Goal: Task Accomplishment & Management: Manage account settings

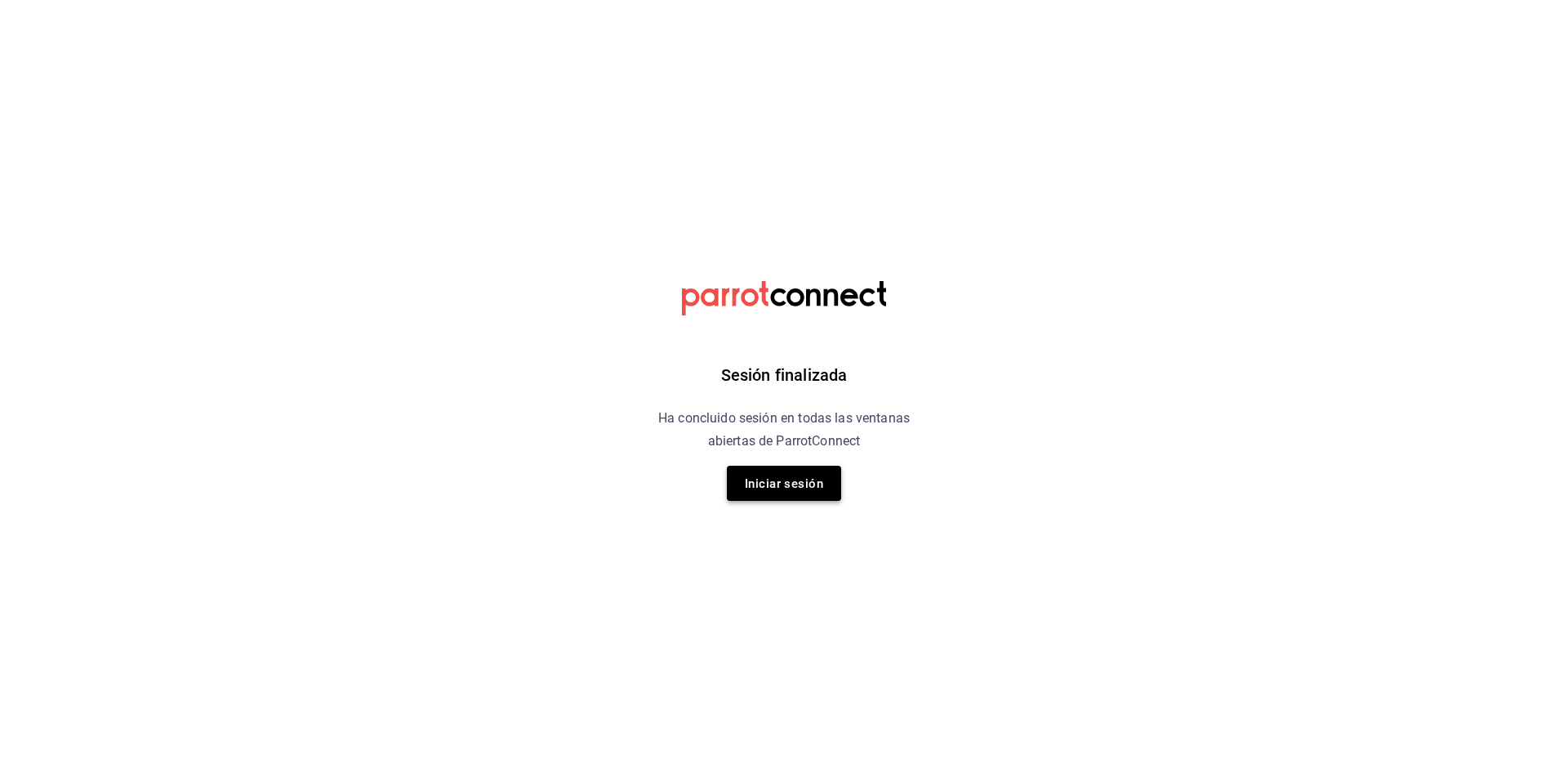
click at [811, 494] on font "Iniciar sesión" at bounding box center [784, 484] width 79 height 22
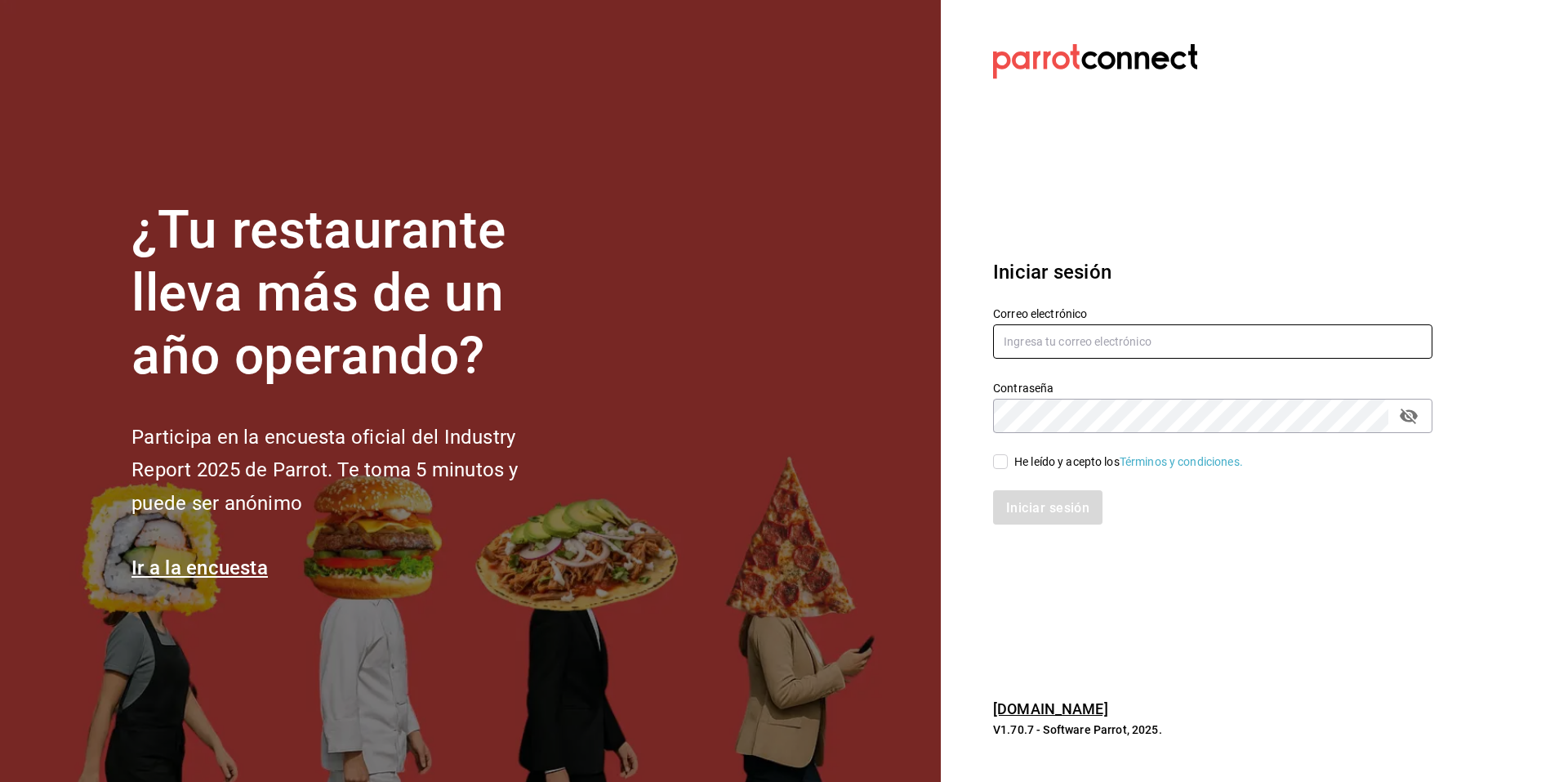
type input "[EMAIL_ADDRESS][DOMAIN_NAME]"
click at [999, 457] on input "He leído y acepto los Términos y condiciones." at bounding box center [1000, 461] width 15 height 15
checkbox input "true"
click at [1032, 500] on font "Iniciar sesión" at bounding box center [1048, 507] width 83 height 16
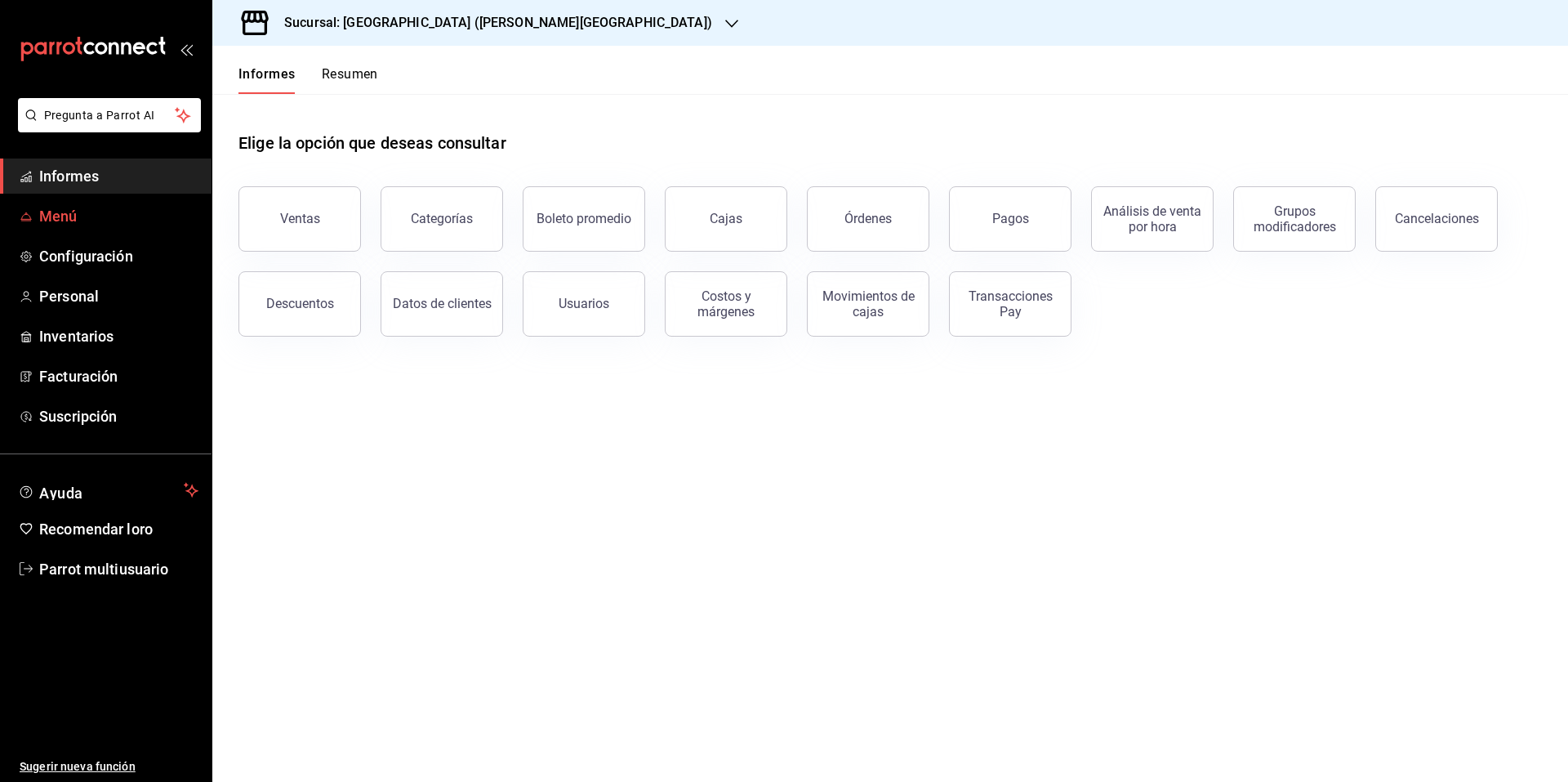
click at [90, 216] on span "Menú" at bounding box center [119, 216] width 159 height 22
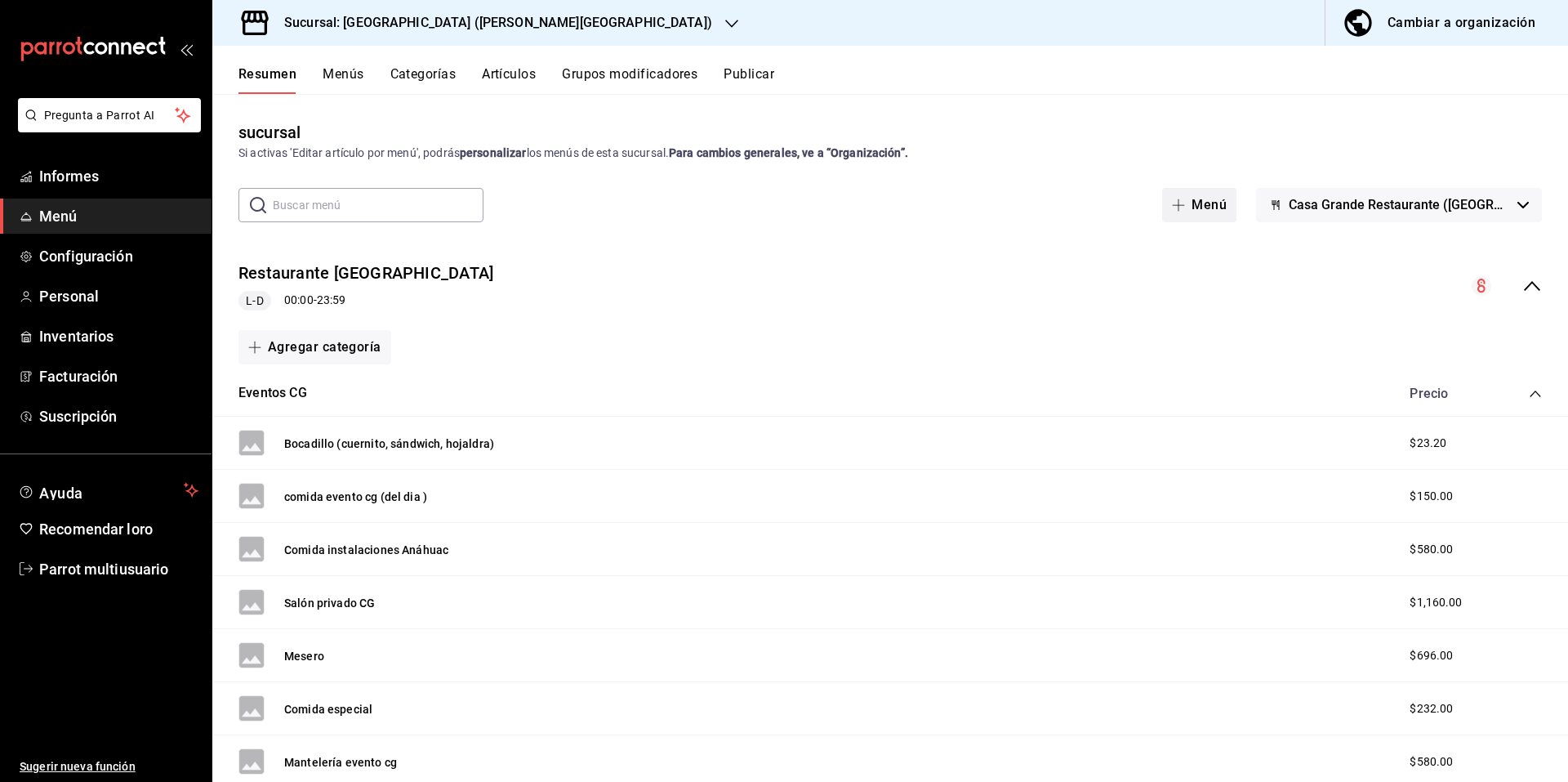
click at [1205, 199] on font "Menú" at bounding box center [1209, 204] width 35 height 16
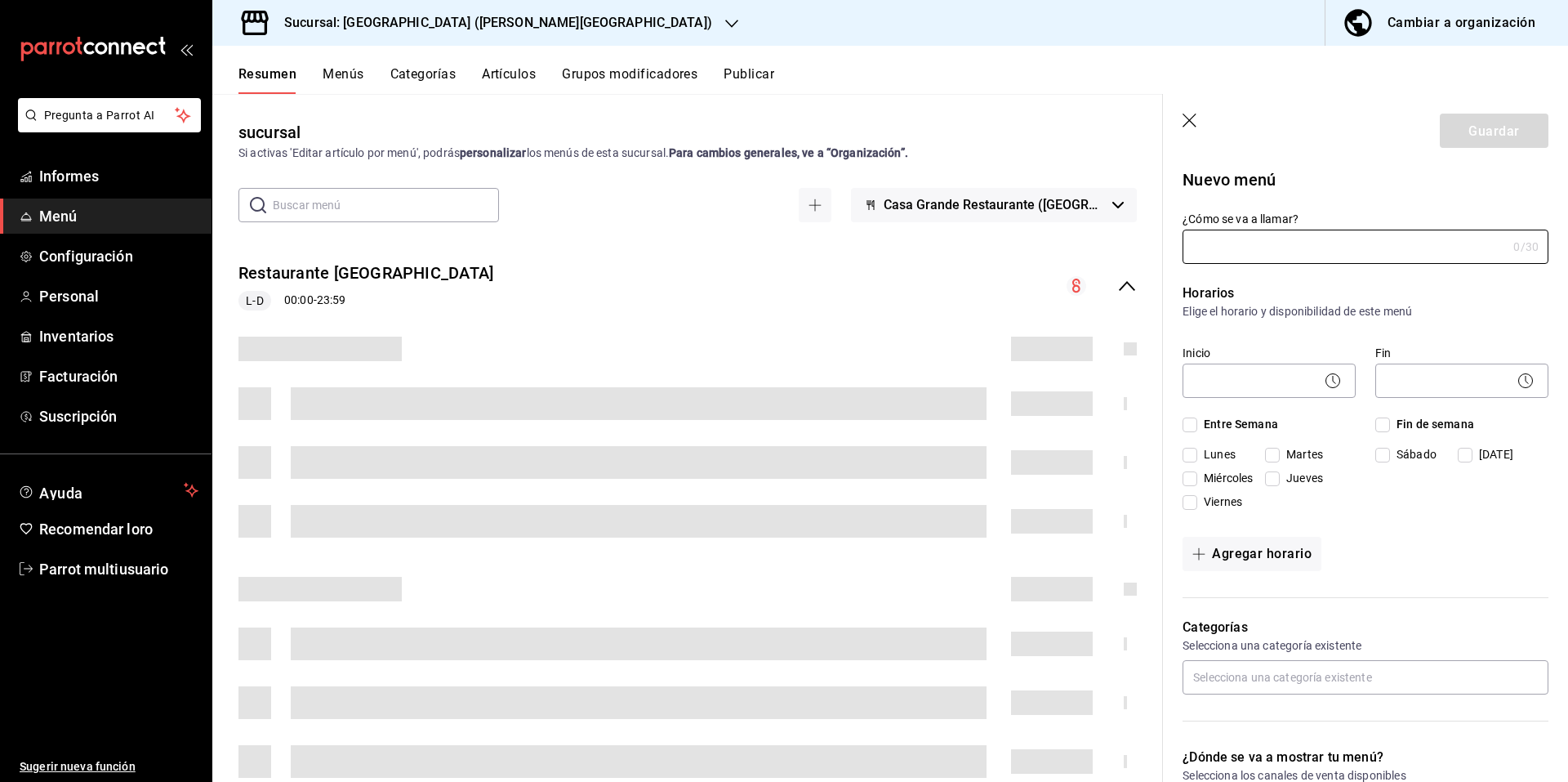
type input "1758650962632"
click at [1188, 119] on icon "button" at bounding box center [1189, 120] width 14 height 14
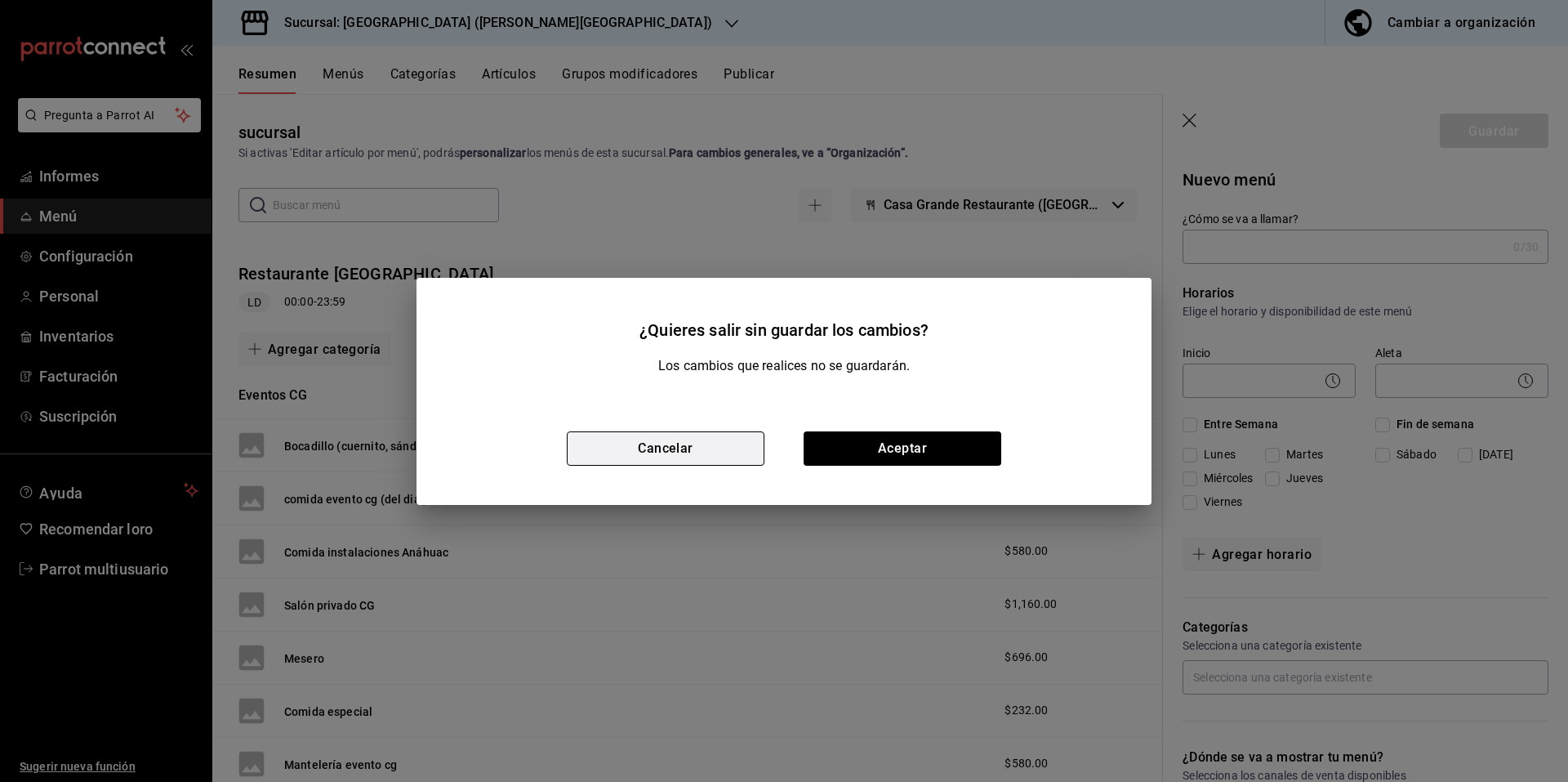
click at [672, 448] on font "Cancelar" at bounding box center [666, 448] width 56 height 16
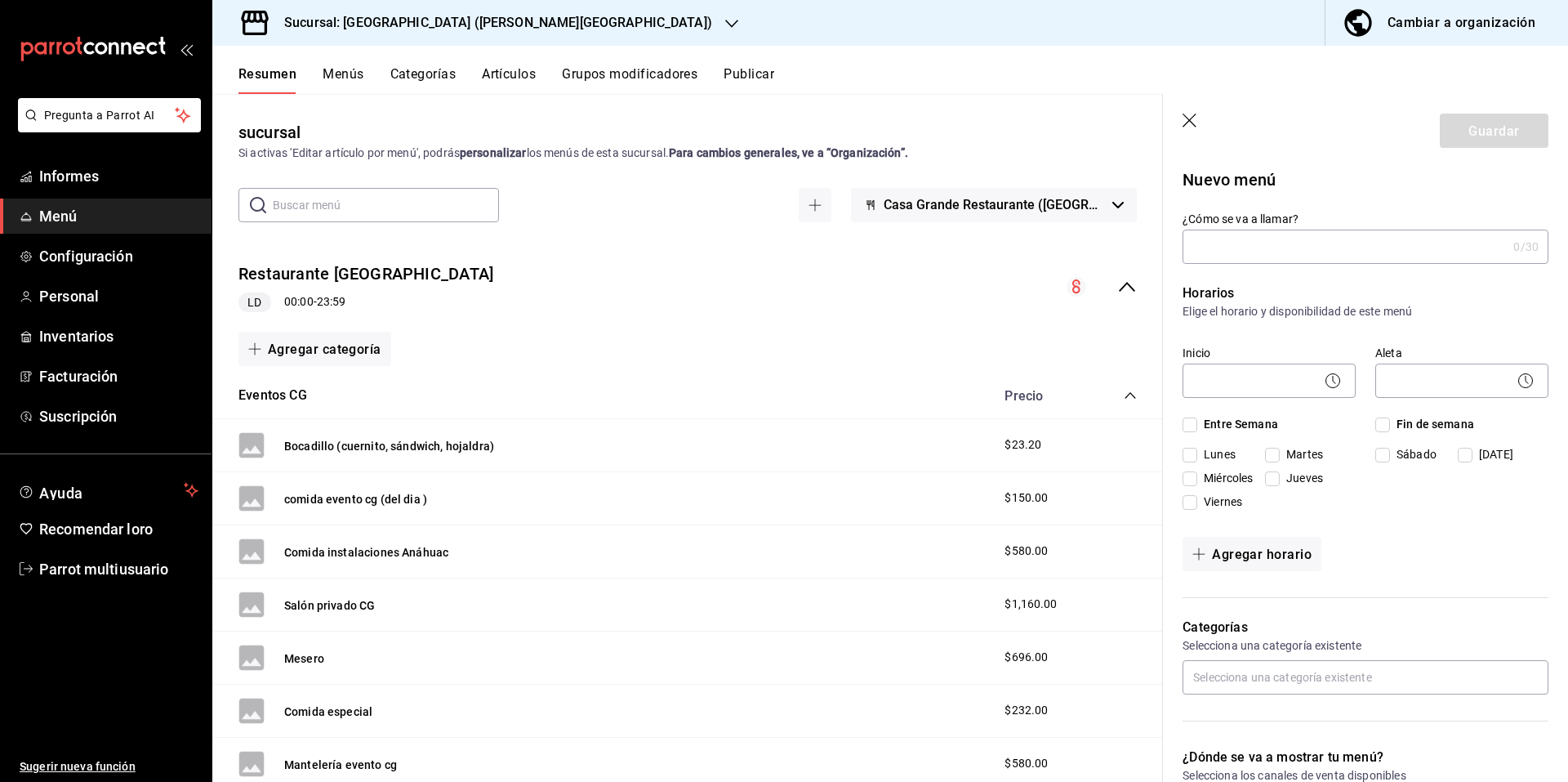
click at [1066, 286] on circle "colapsar-fila-del-menú" at bounding box center [1075, 286] width 19 height 19
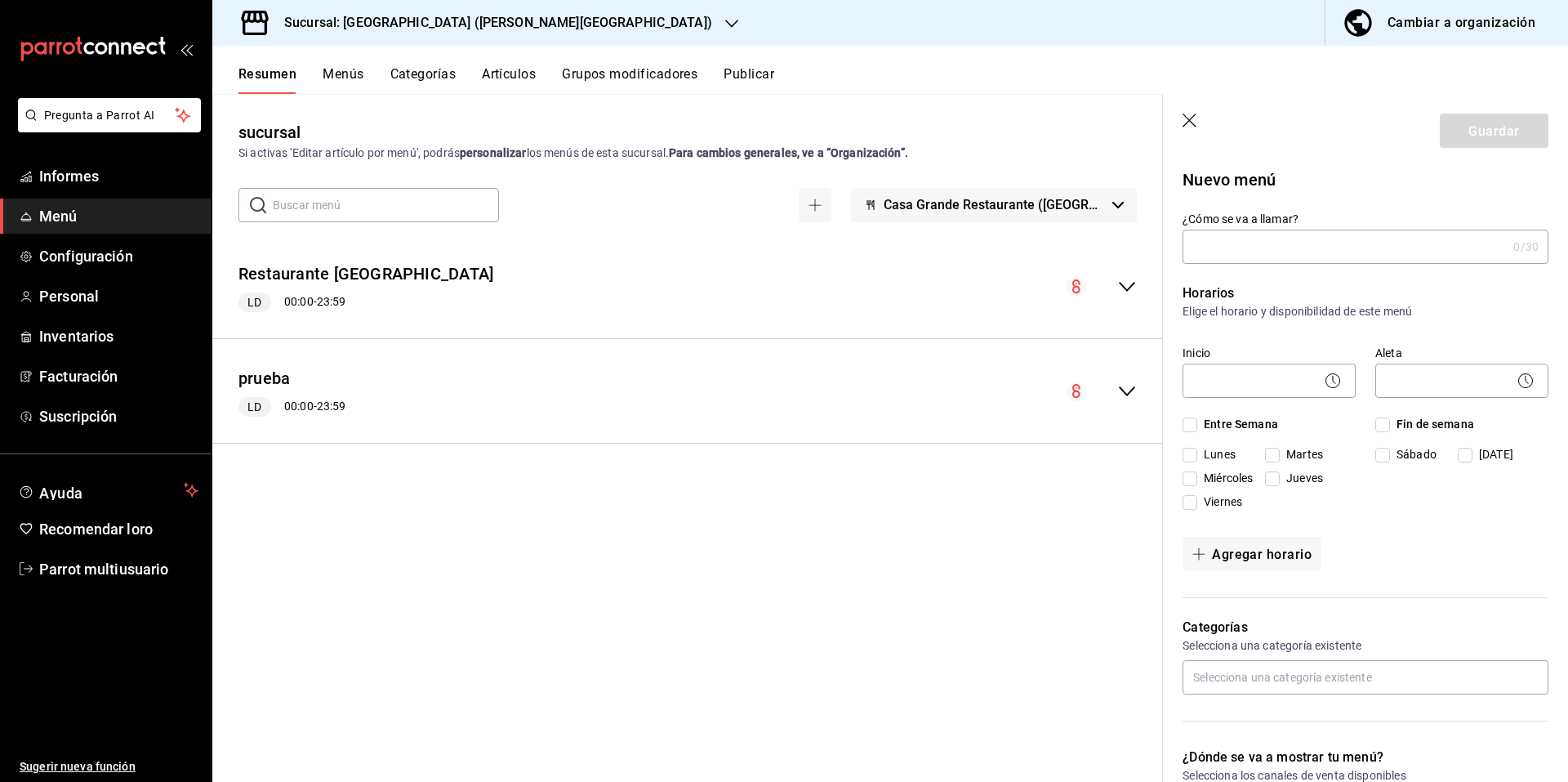
click at [1060, 286] on div "Restaurante Casa Grande LD 00:00 - 23:59" at bounding box center [687, 287] width 950 height 78
click at [1192, 122] on icon "button" at bounding box center [1189, 120] width 14 height 14
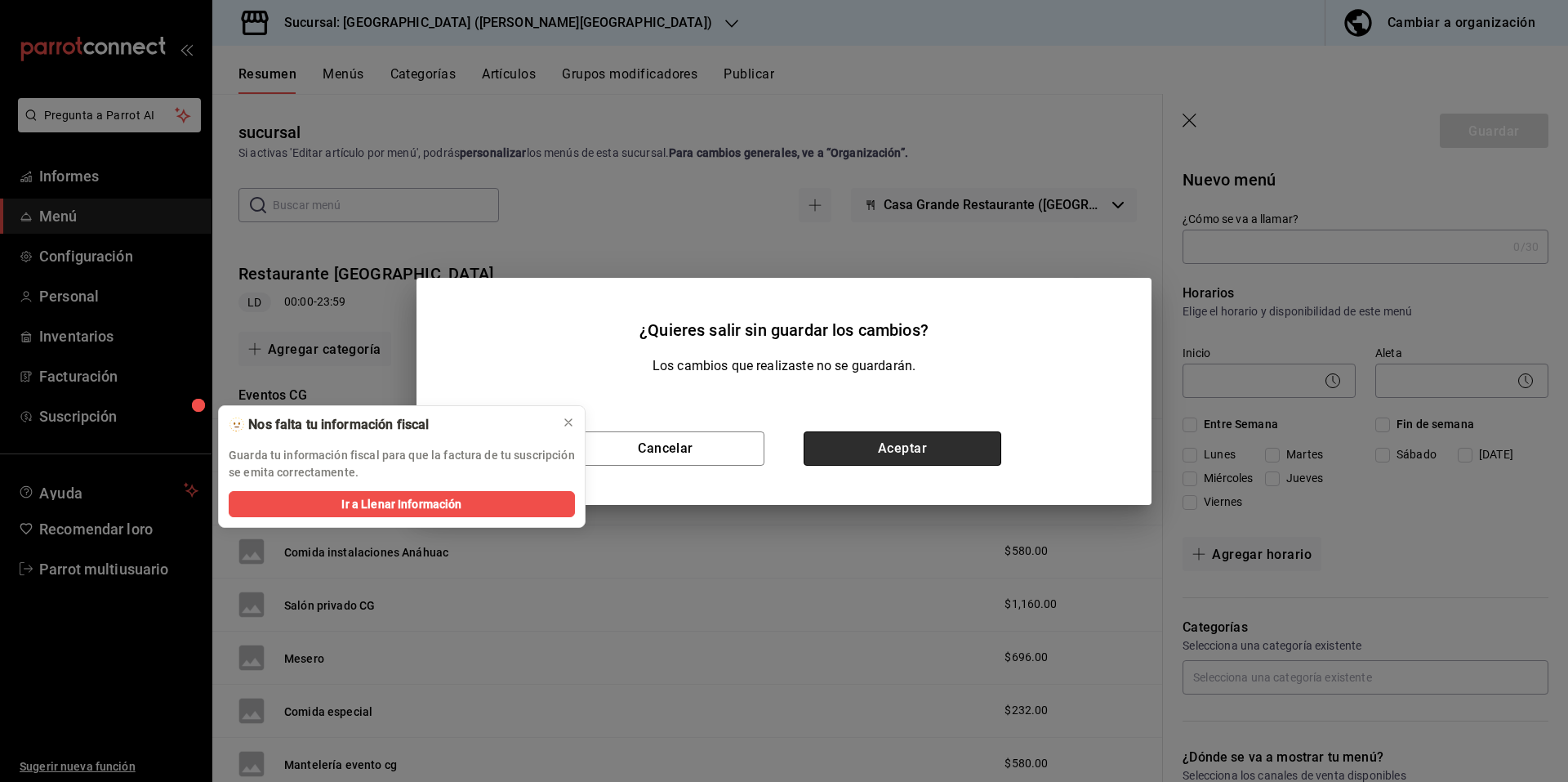
click at [880, 453] on button "Aceptar" at bounding box center [902, 448] width 197 height 34
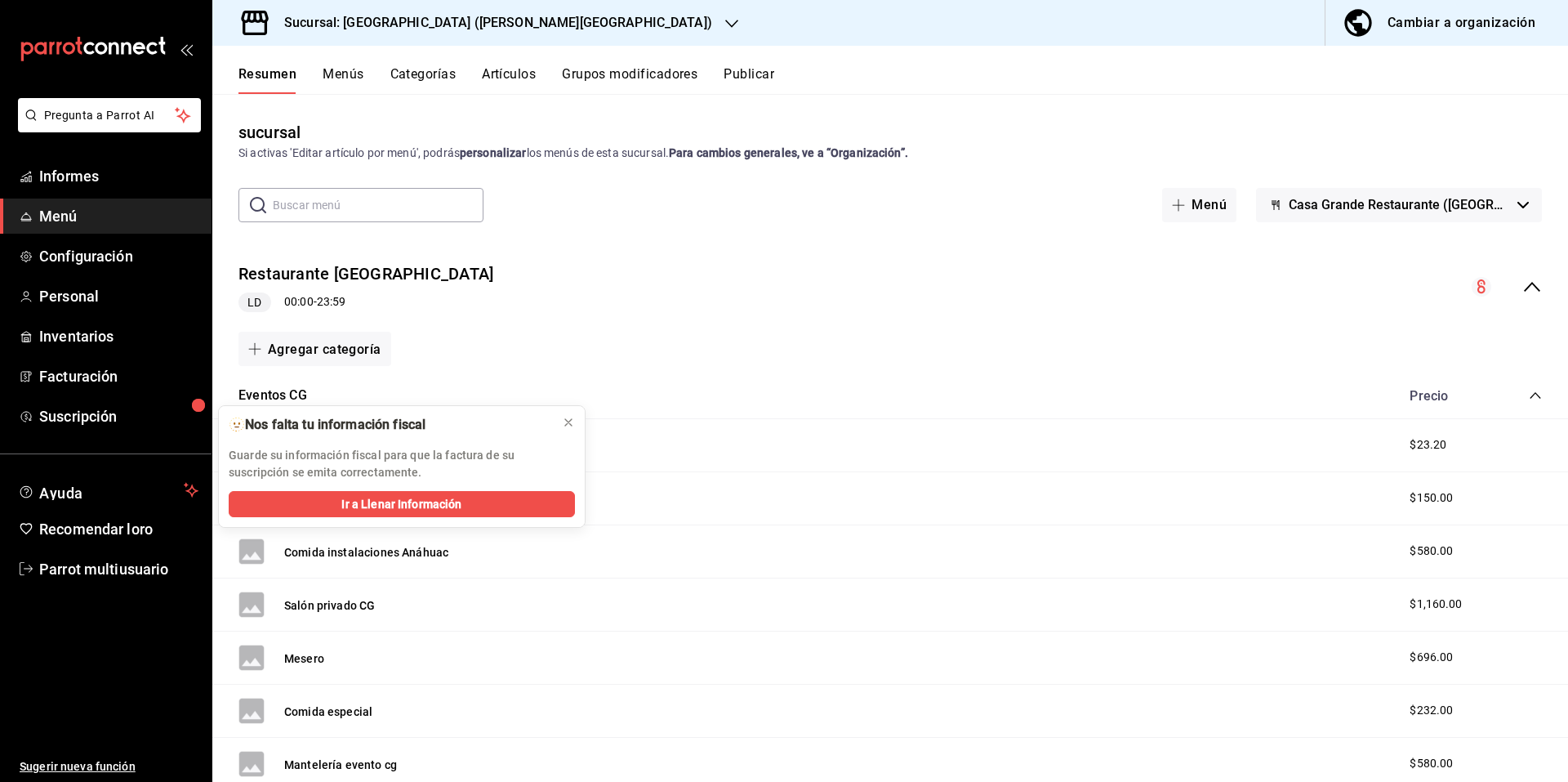
click at [1472, 285] on circle "colapsar-fila-del-menú" at bounding box center [1481, 286] width 19 height 19
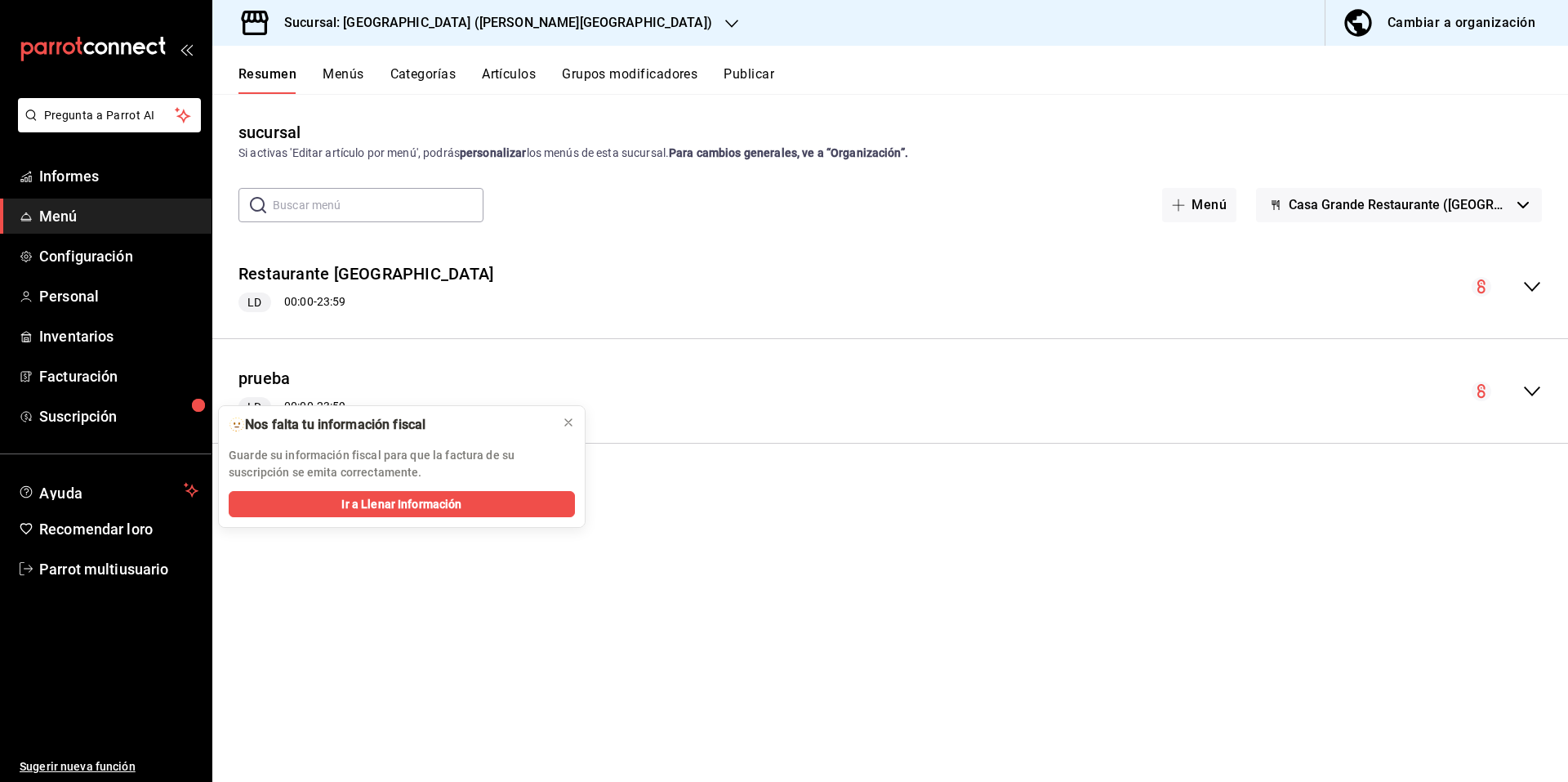
click at [1475, 285] on circle "colapsar-fila-del-menú" at bounding box center [1481, 286] width 19 height 19
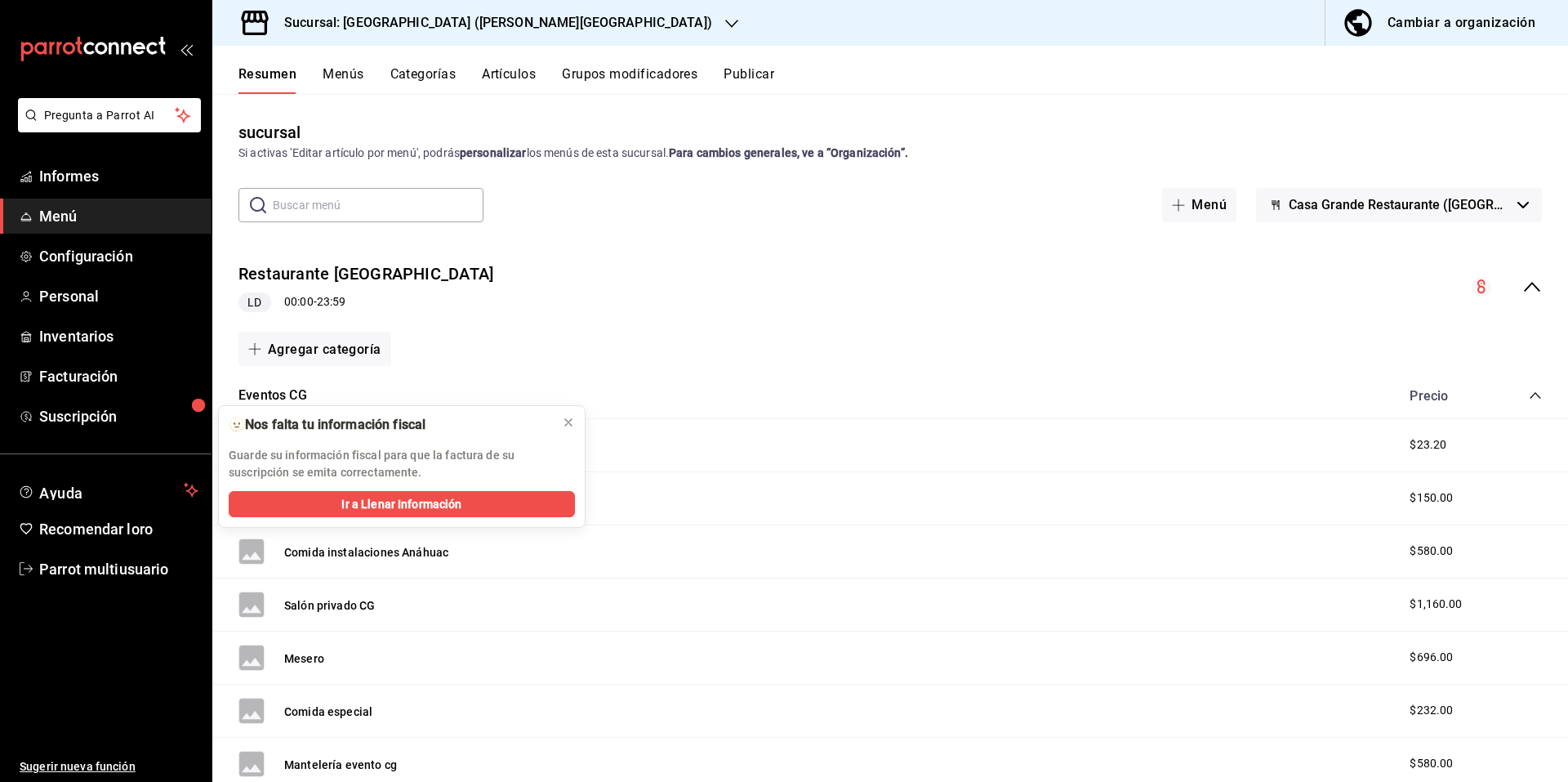
click at [1481, 286] on div "colapsar-fila-del-menú" at bounding box center [1507, 286] width 70 height 19
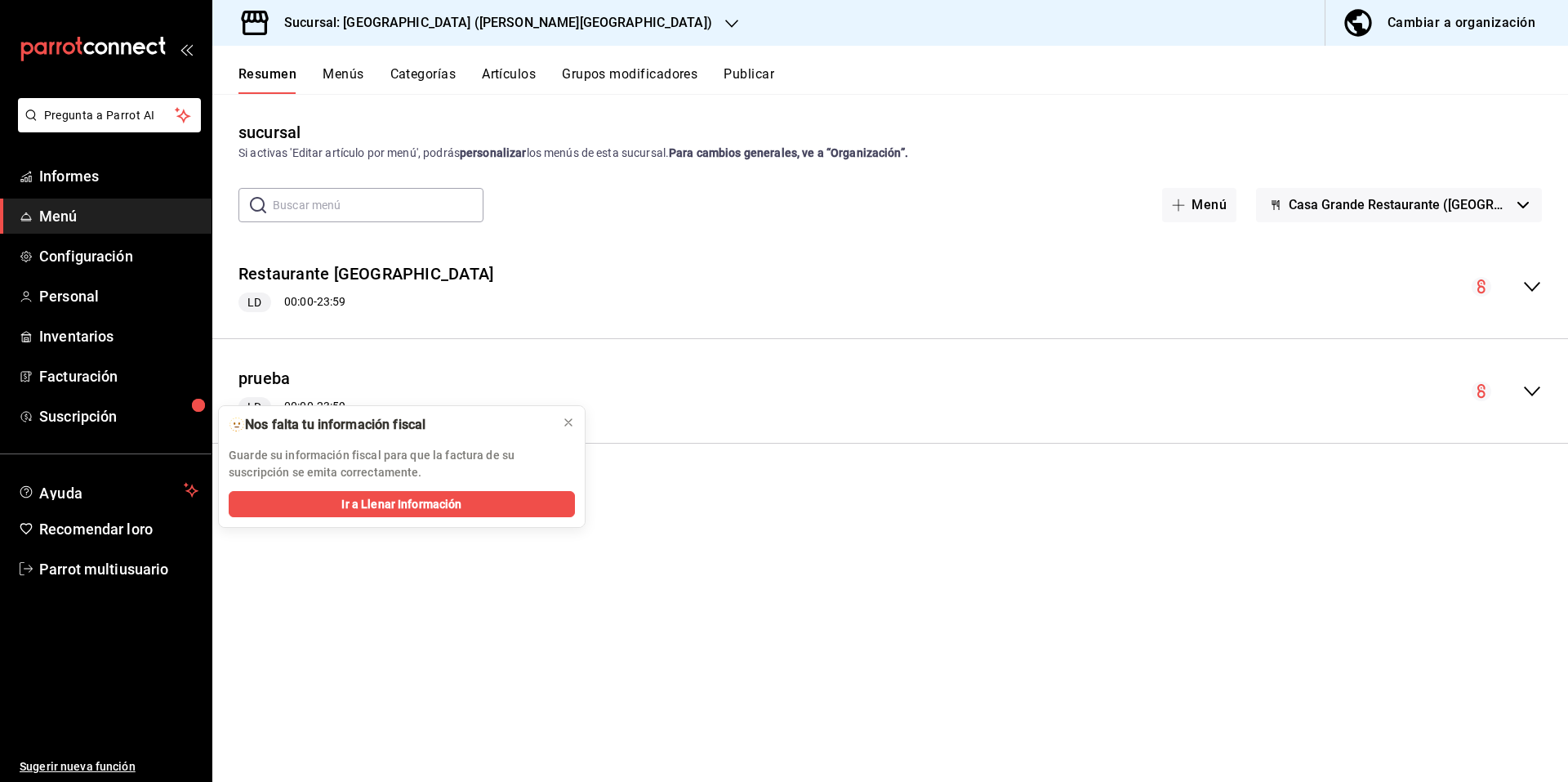
click at [1481, 286] on icon "colapsar-fila-del-menú" at bounding box center [1481, 286] width 8 height 14
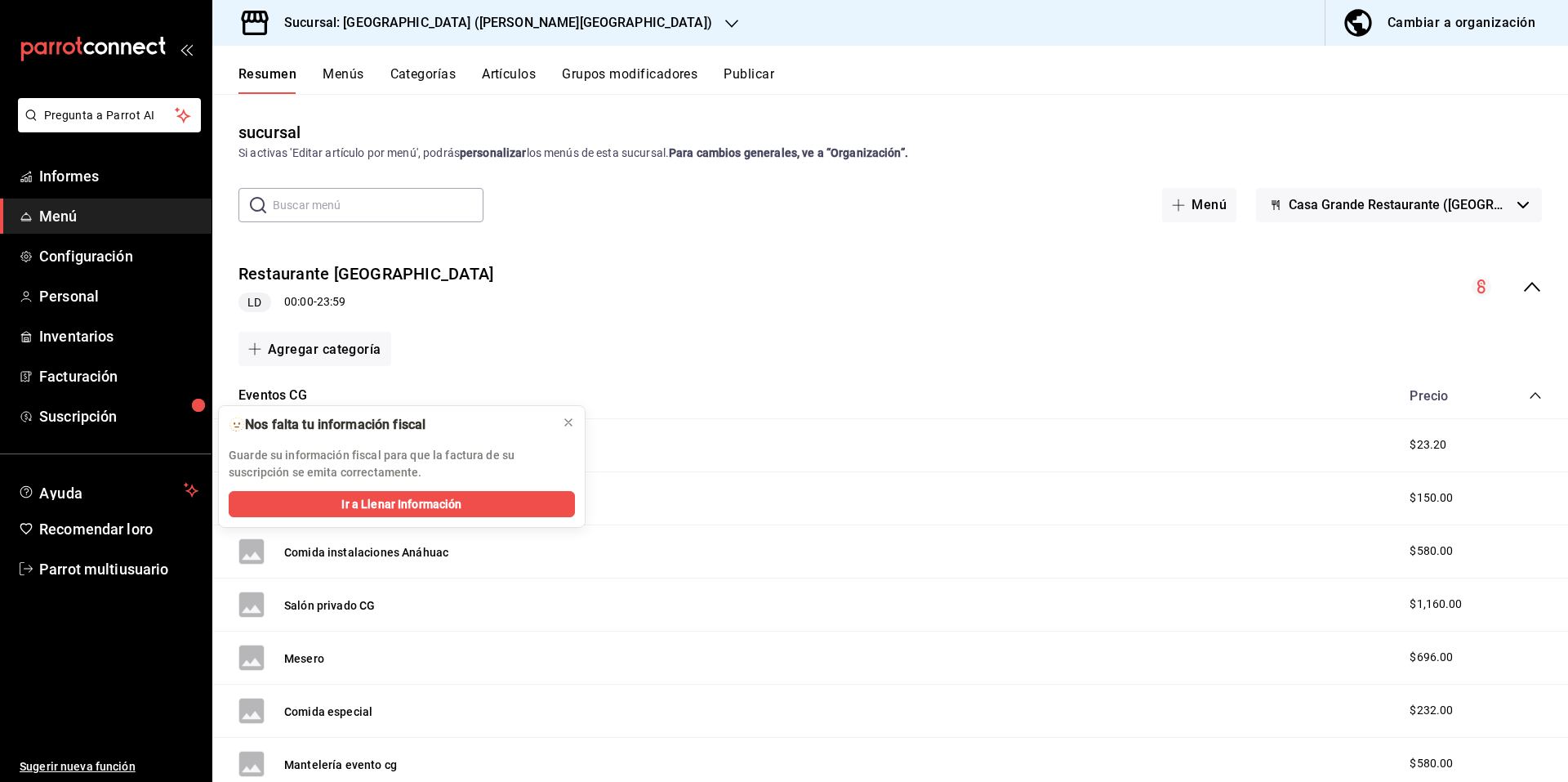
click at [1522, 286] on icon "colapsar-fila-del-menú" at bounding box center [1531, 286] width 19 height 19
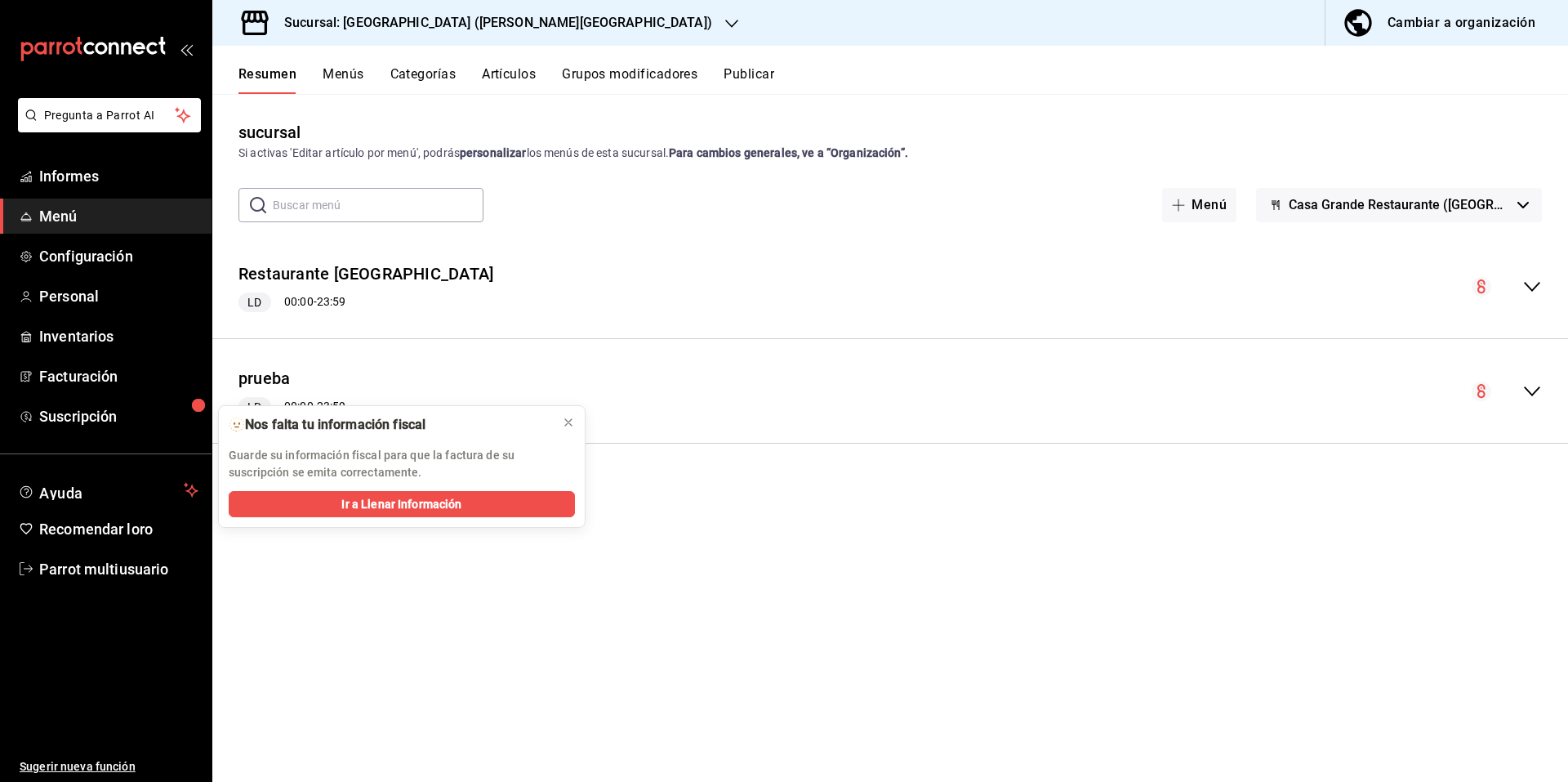
click at [1513, 286] on div "colapsar-fila-del-menú" at bounding box center [1507, 286] width 70 height 19
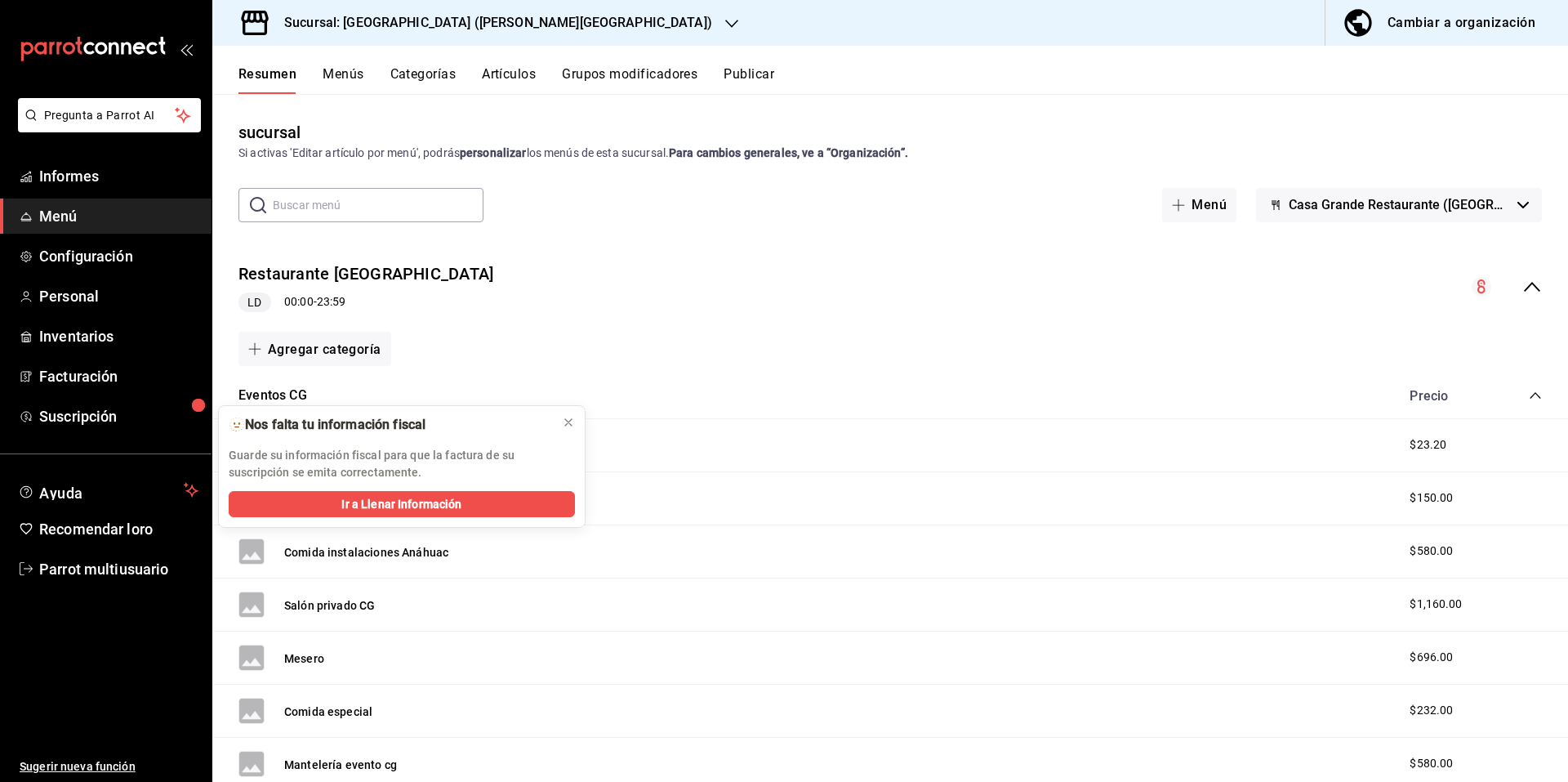
click at [515, 314] on div "Restaurante Casa Grande LD 00:00 - 23:59" at bounding box center [890, 287] width 1356 height 78
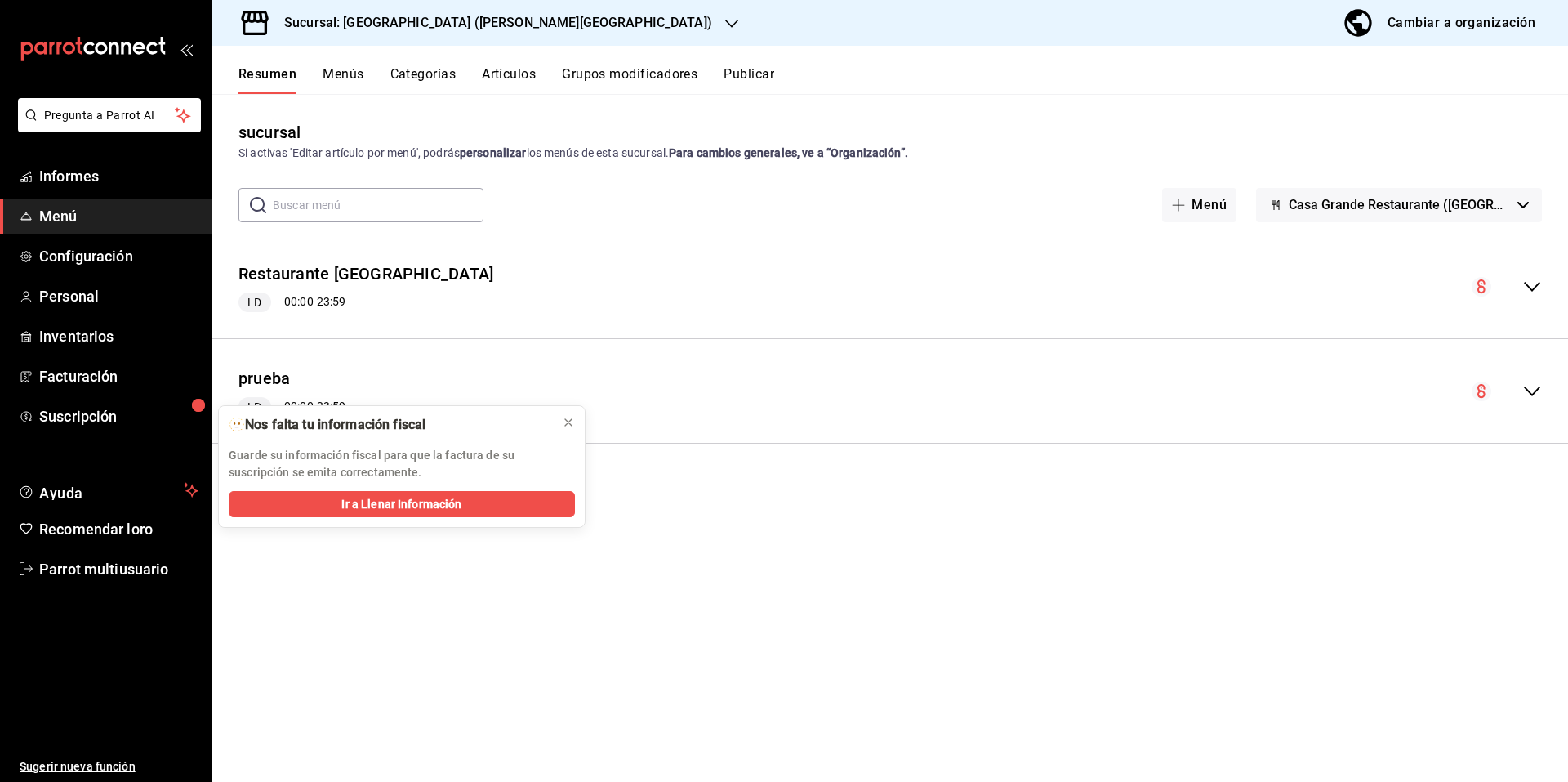
click at [1431, 18] on font "Cambiar a organización" at bounding box center [1461, 22] width 148 height 16
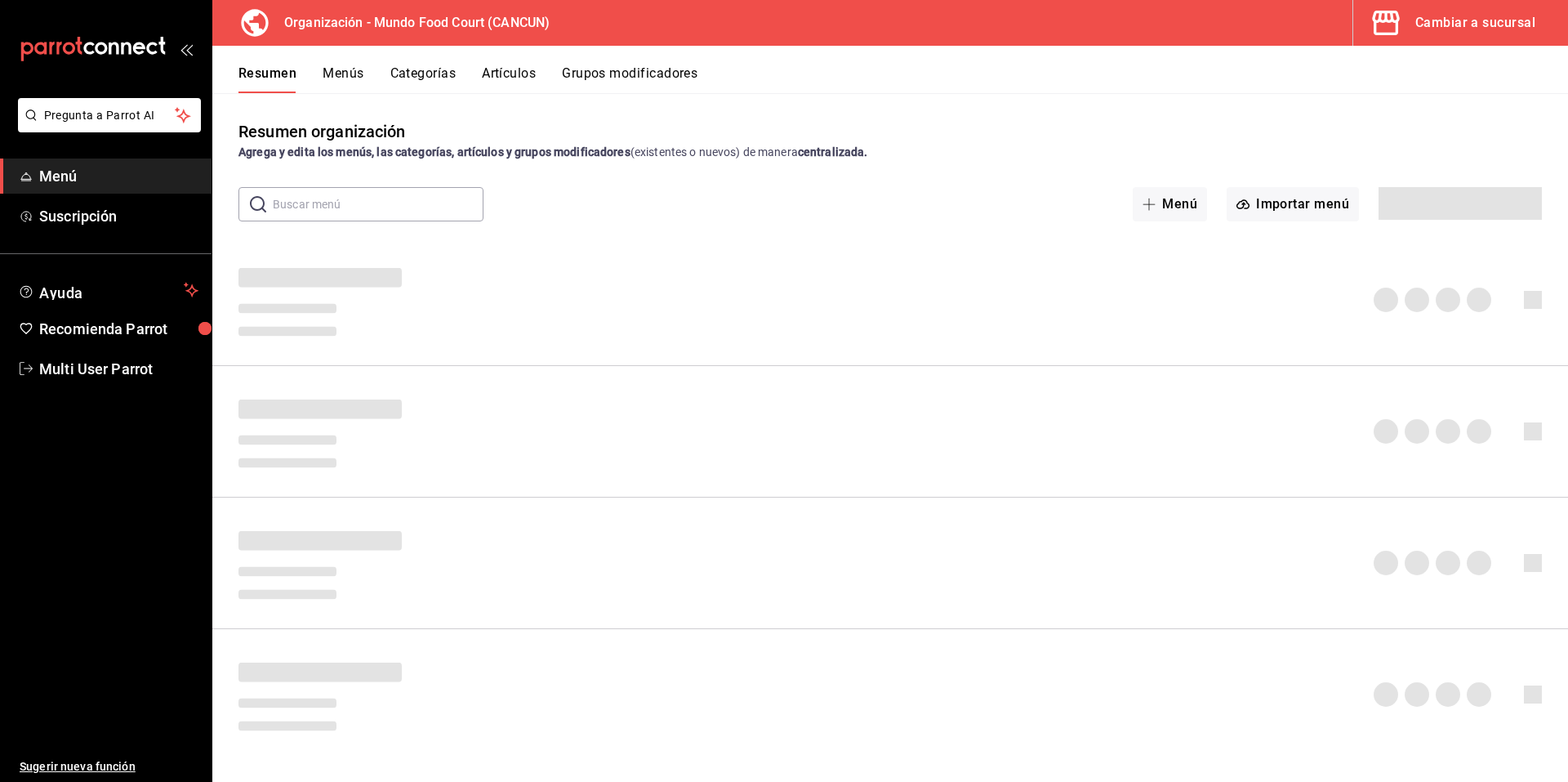
click at [330, 73] on button "Menús" at bounding box center [343, 80] width 41 height 28
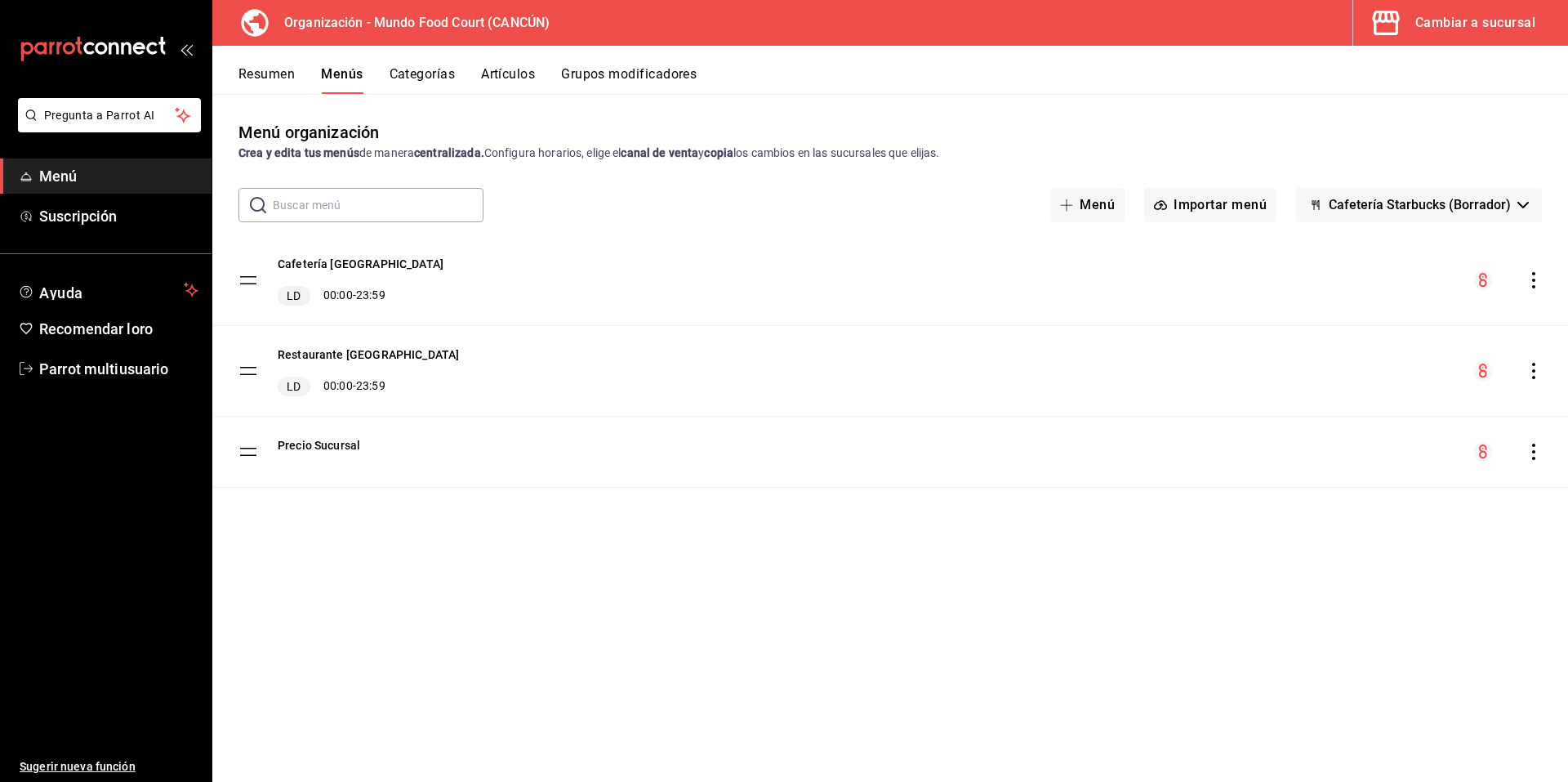
click at [1536, 370] on icon "comportamiento" at bounding box center [1534, 371] width 17 height 17
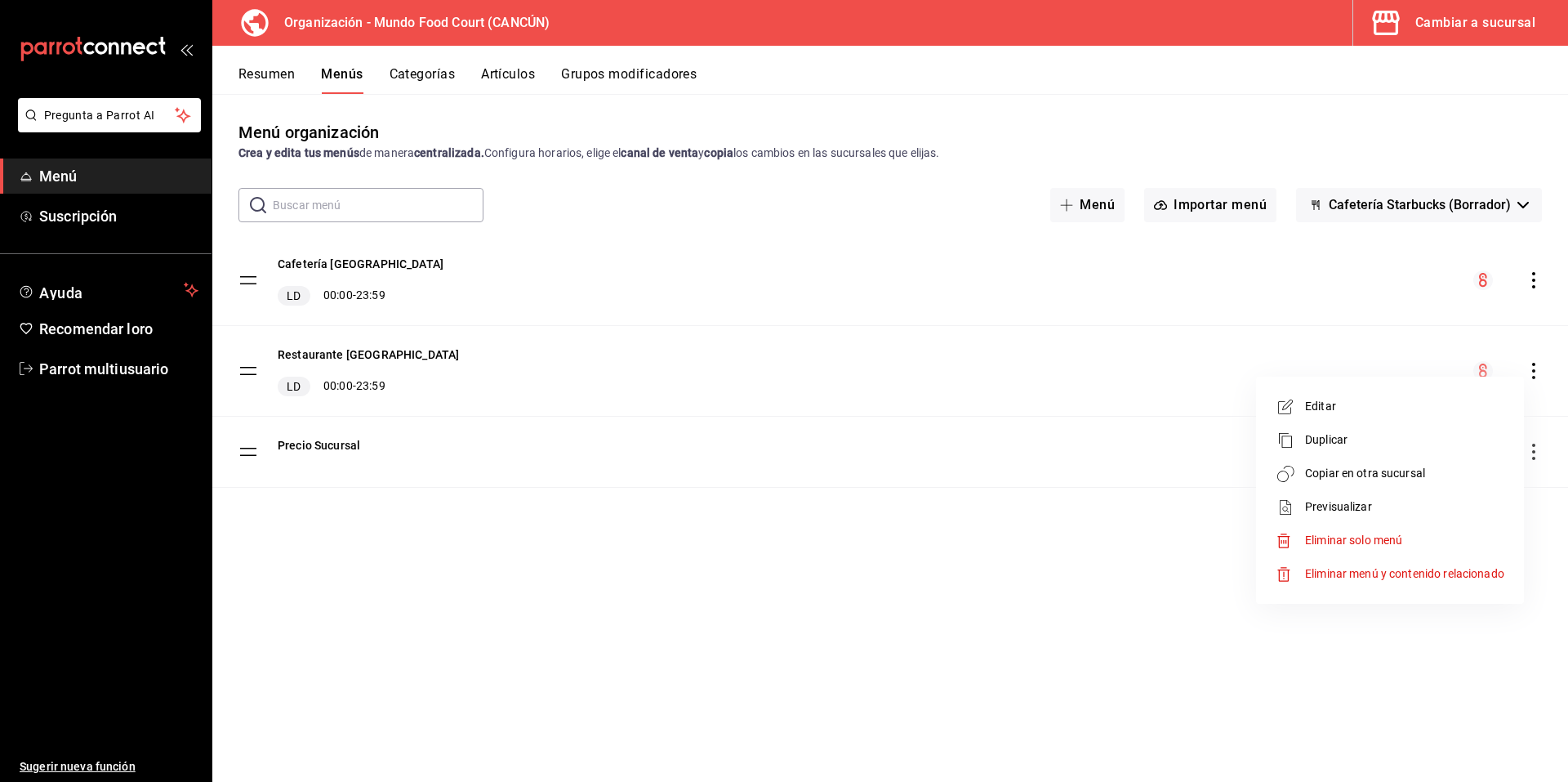
click at [1196, 207] on div at bounding box center [784, 391] width 1568 height 782
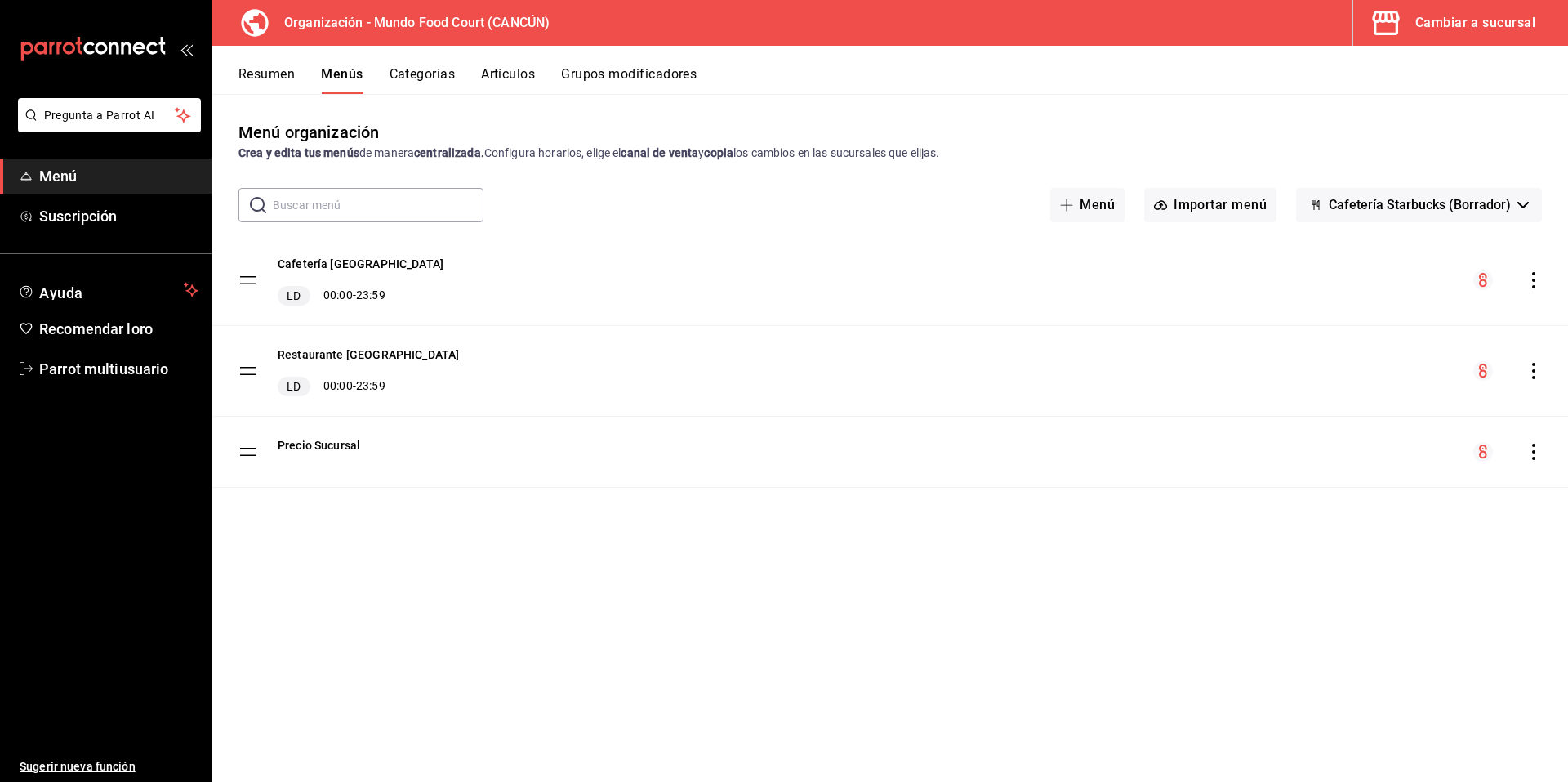
click at [1196, 207] on font "Importar menú" at bounding box center [1220, 204] width 94 height 16
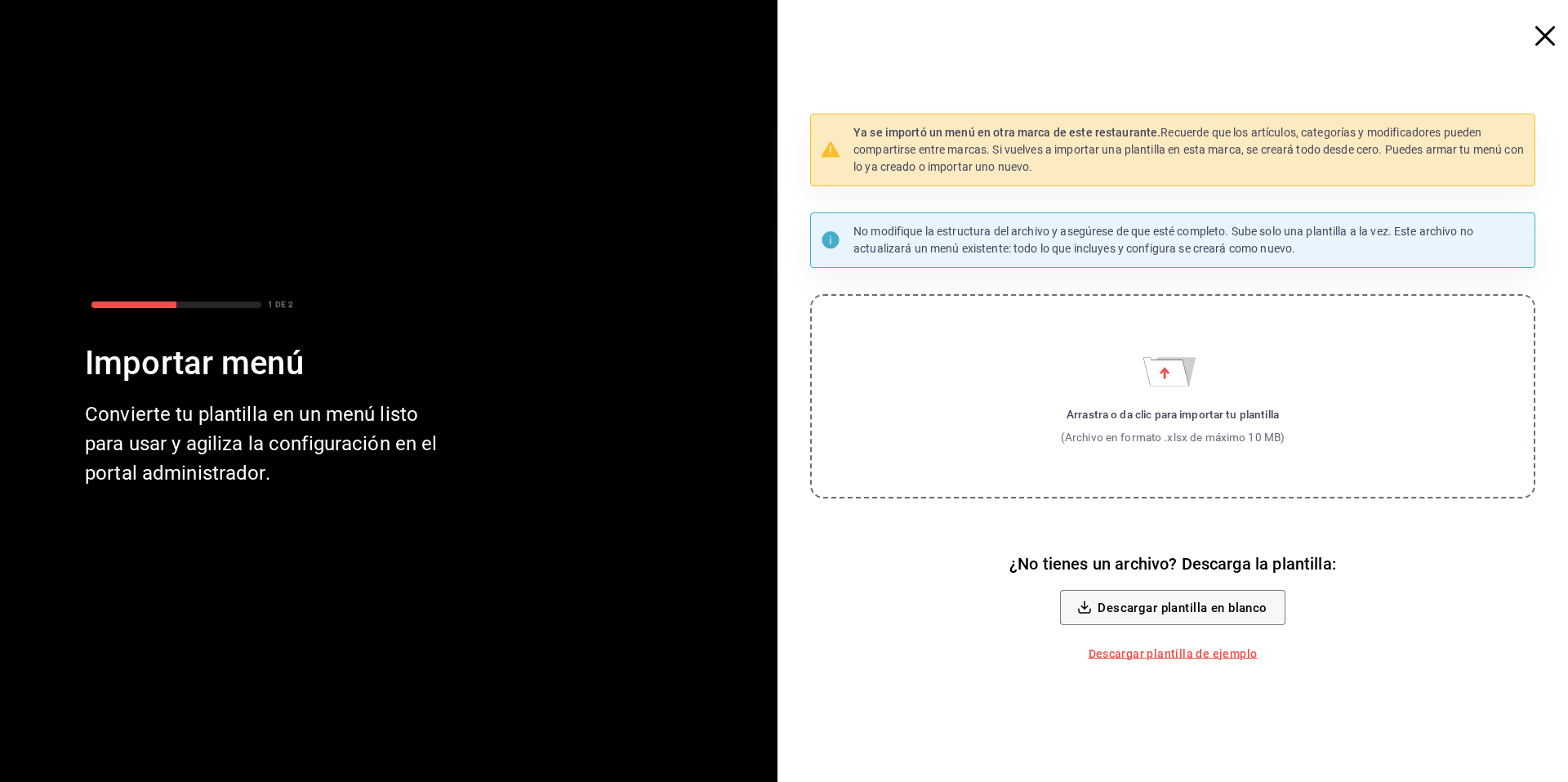
click at [1540, 39] on icon "button" at bounding box center [1545, 35] width 19 height 19
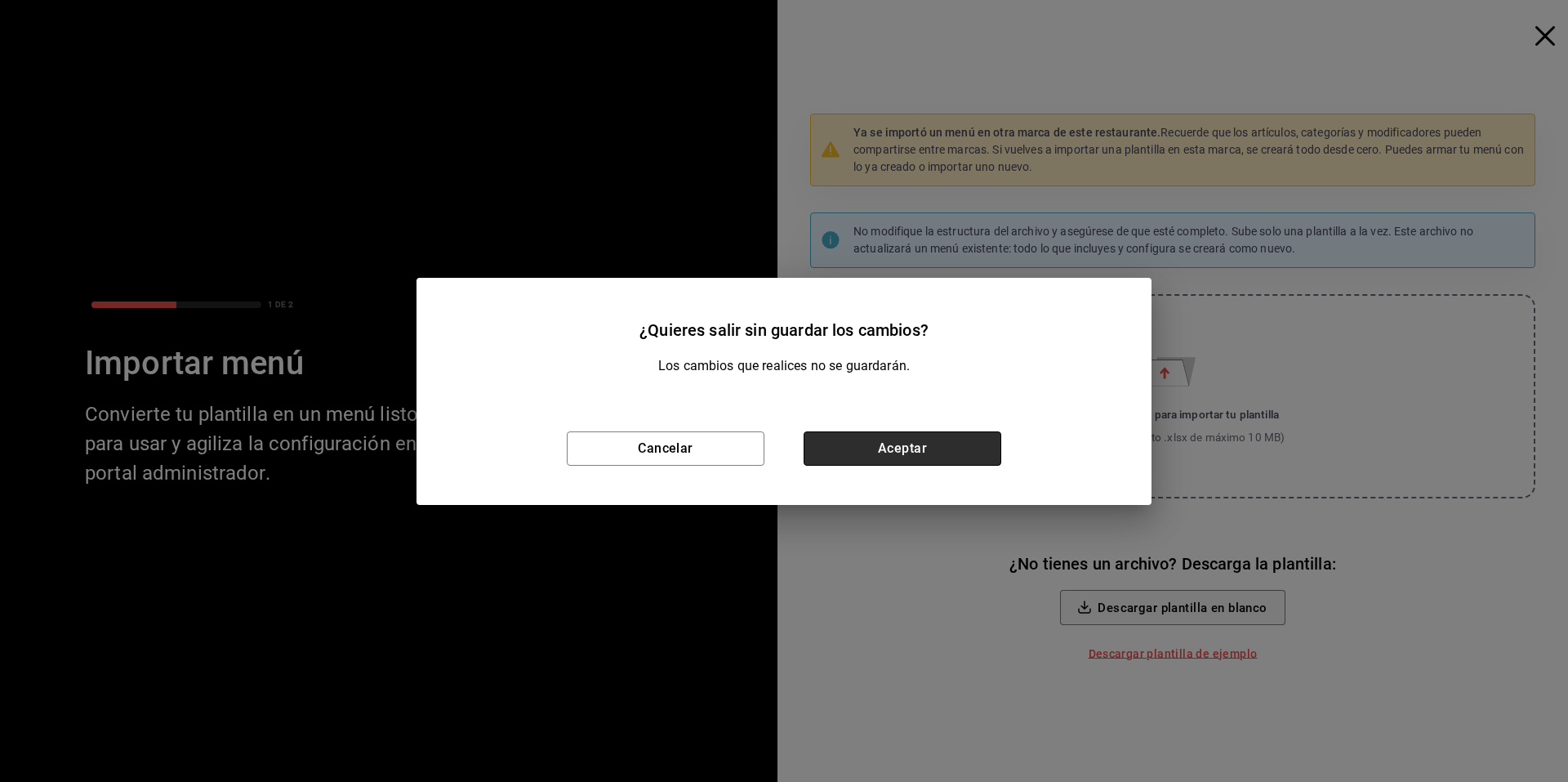
click at [932, 455] on button "Aceptar" at bounding box center [902, 448] width 197 height 34
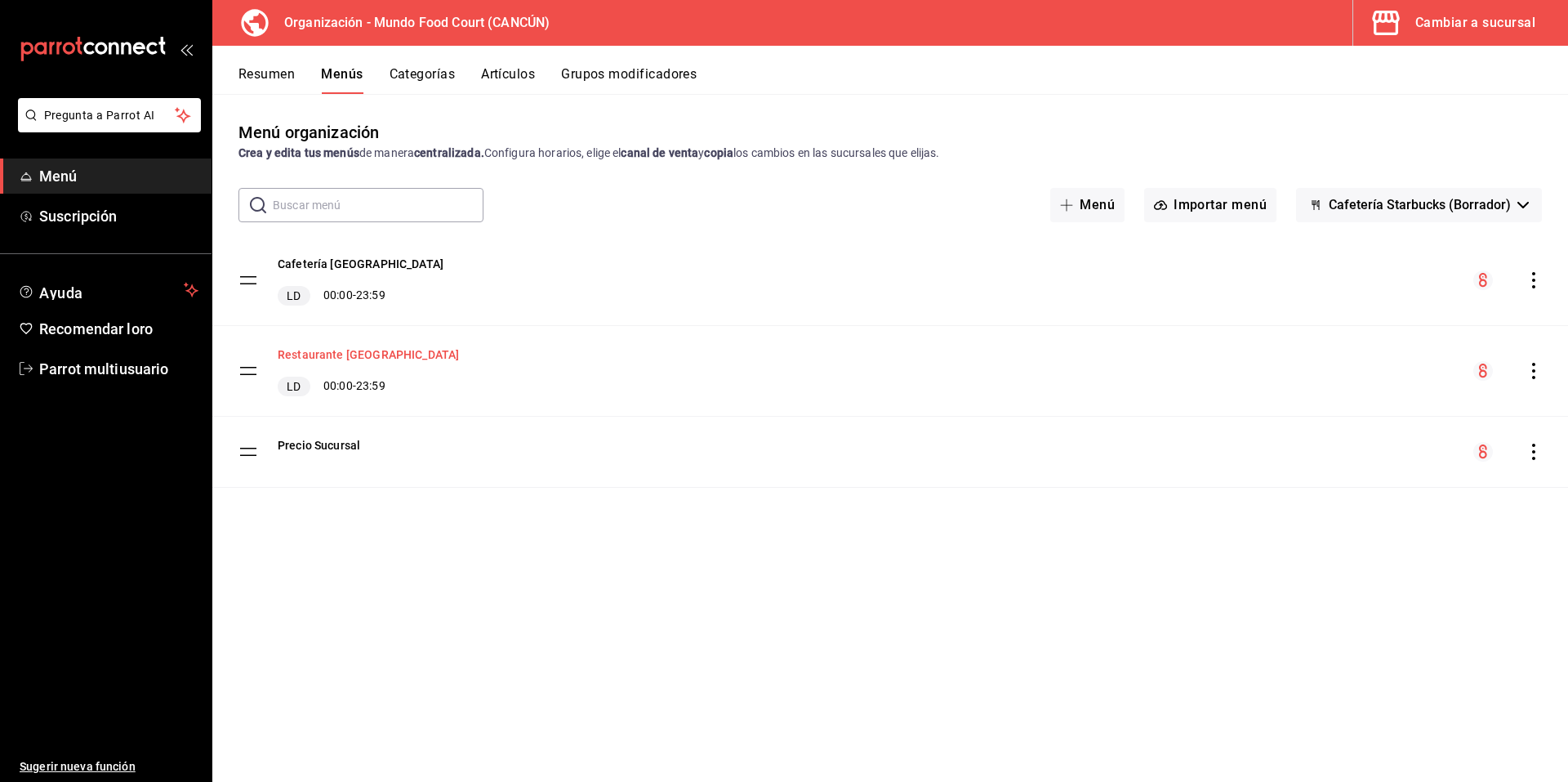
click at [327, 348] on font "Restaurante casa grande" at bounding box center [369, 355] width 182 height 13
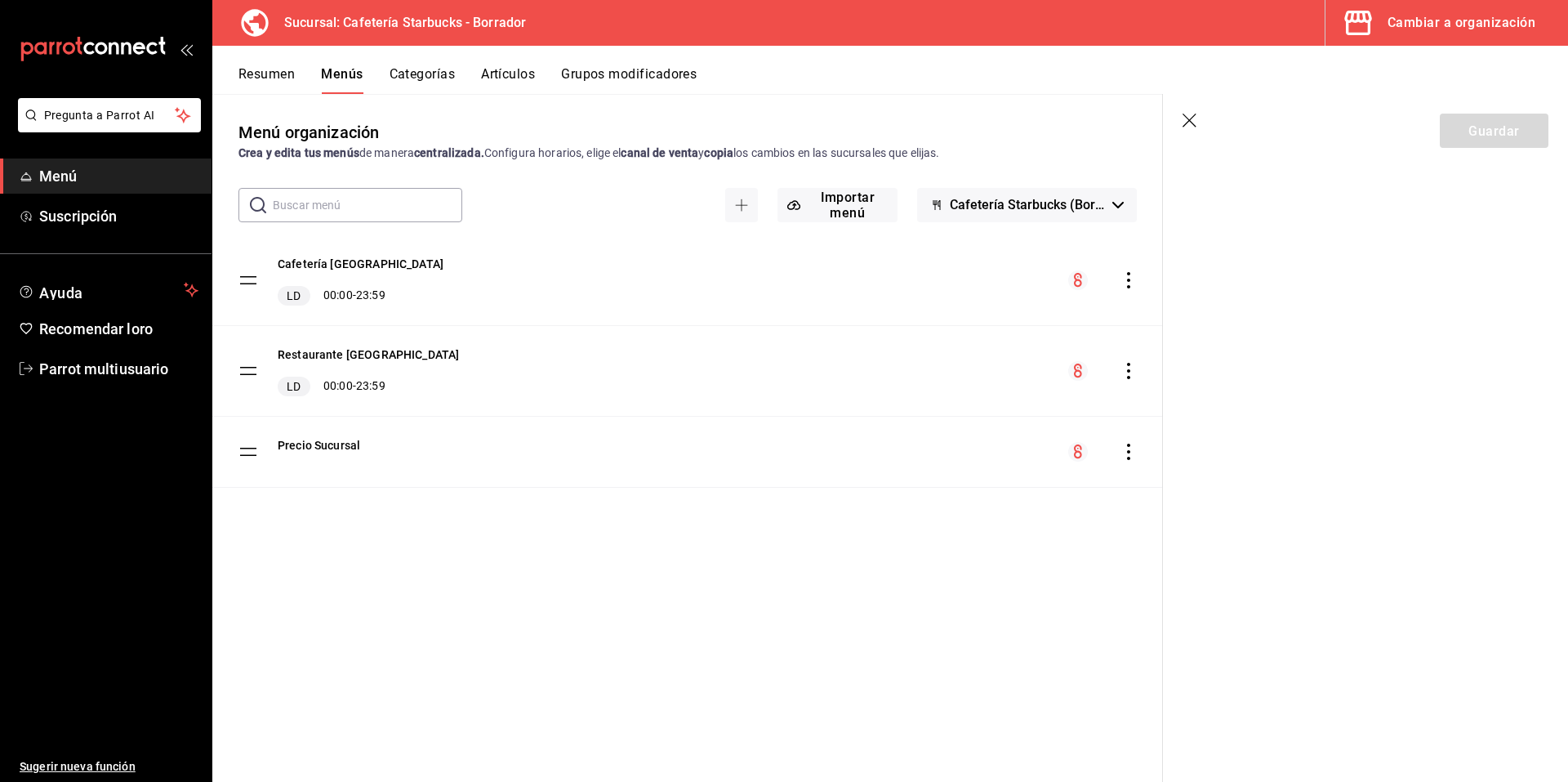
click at [1190, 120] on icon "button" at bounding box center [1191, 122] width 17 height 17
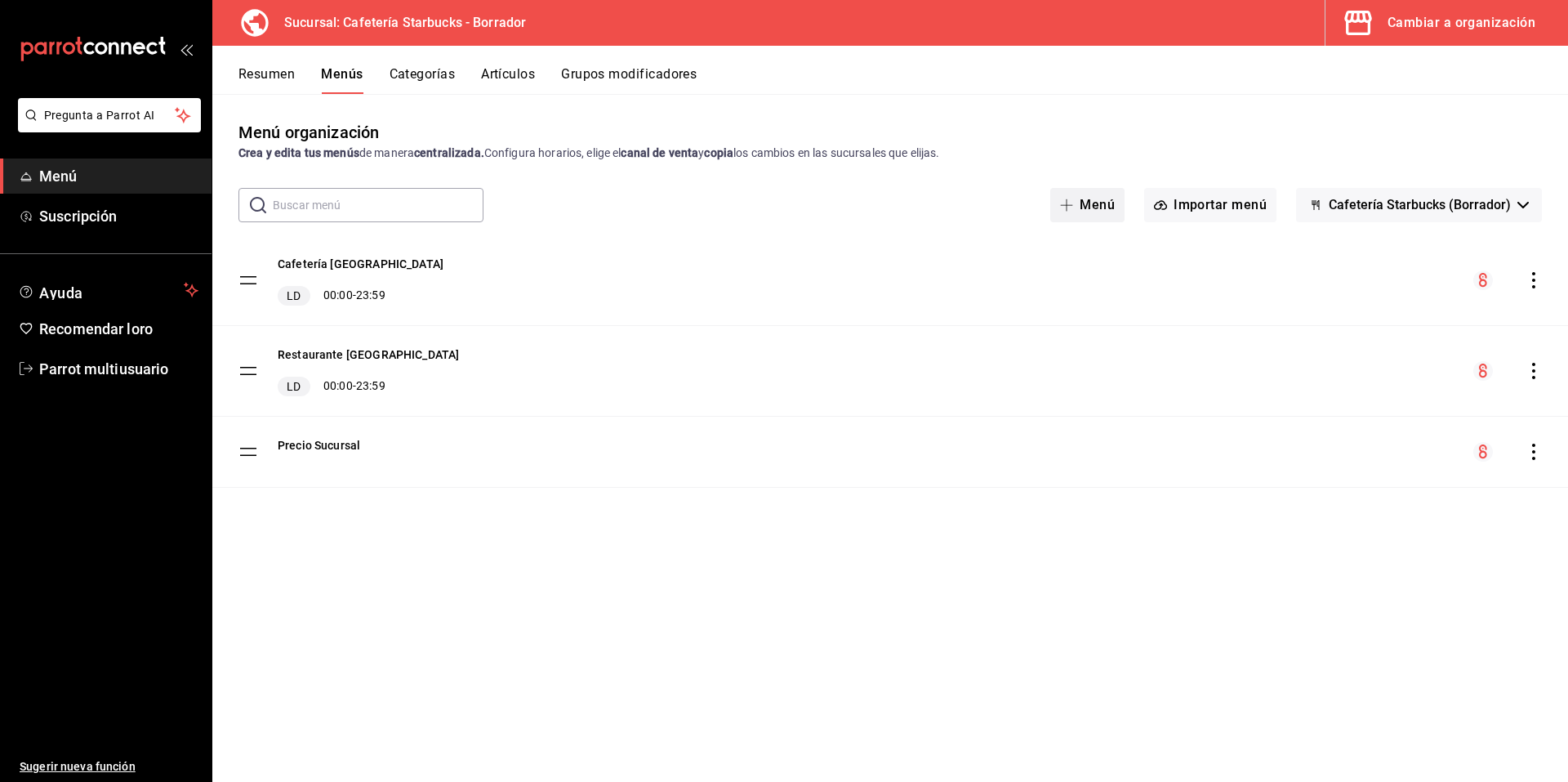
click at [1093, 212] on button "Menú" at bounding box center [1087, 205] width 74 height 34
click at [1091, 204] on button "Menú" at bounding box center [1087, 205] width 74 height 34
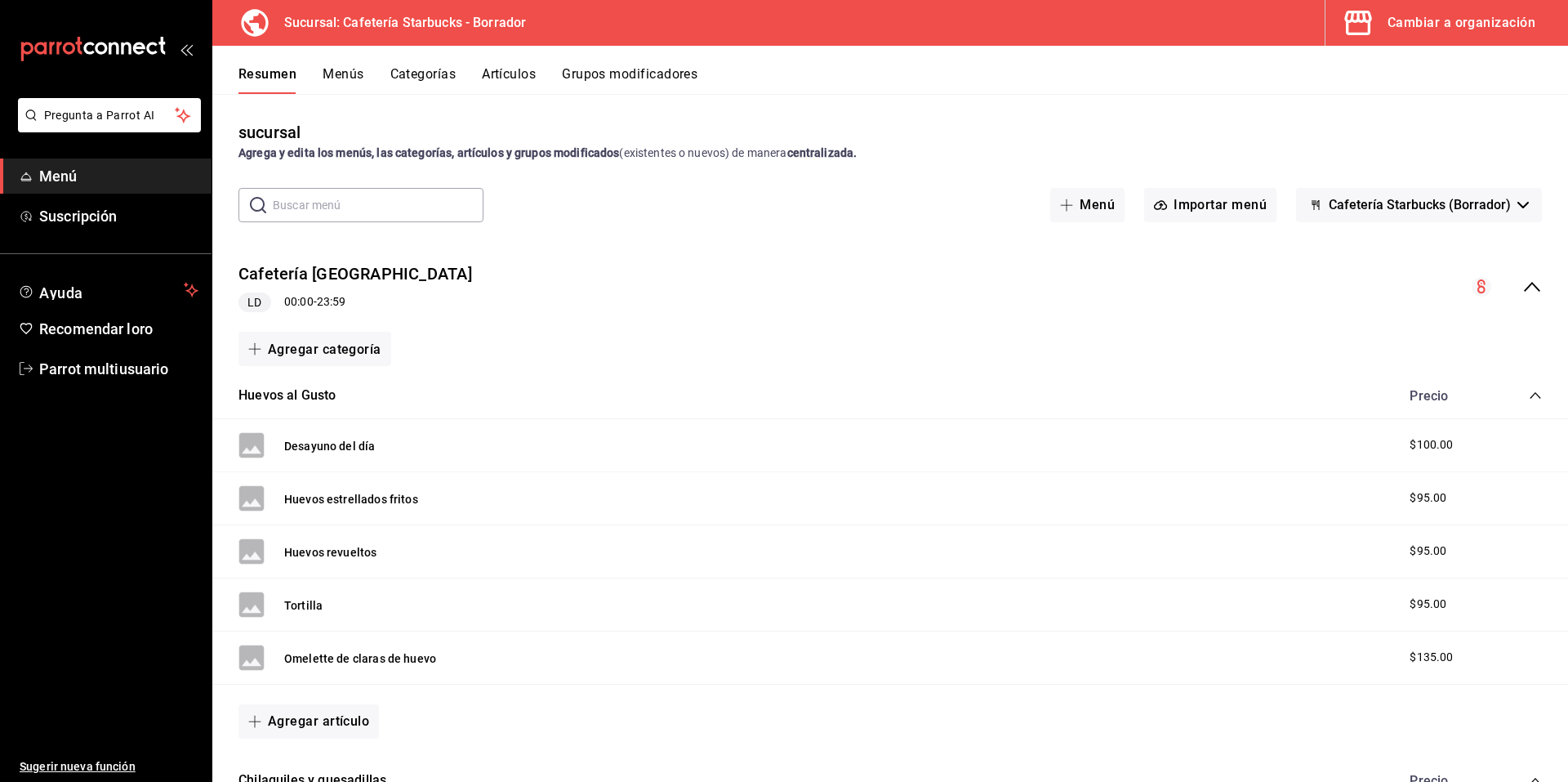
click at [1430, 29] on font "Cambiar a organización" at bounding box center [1461, 22] width 148 height 16
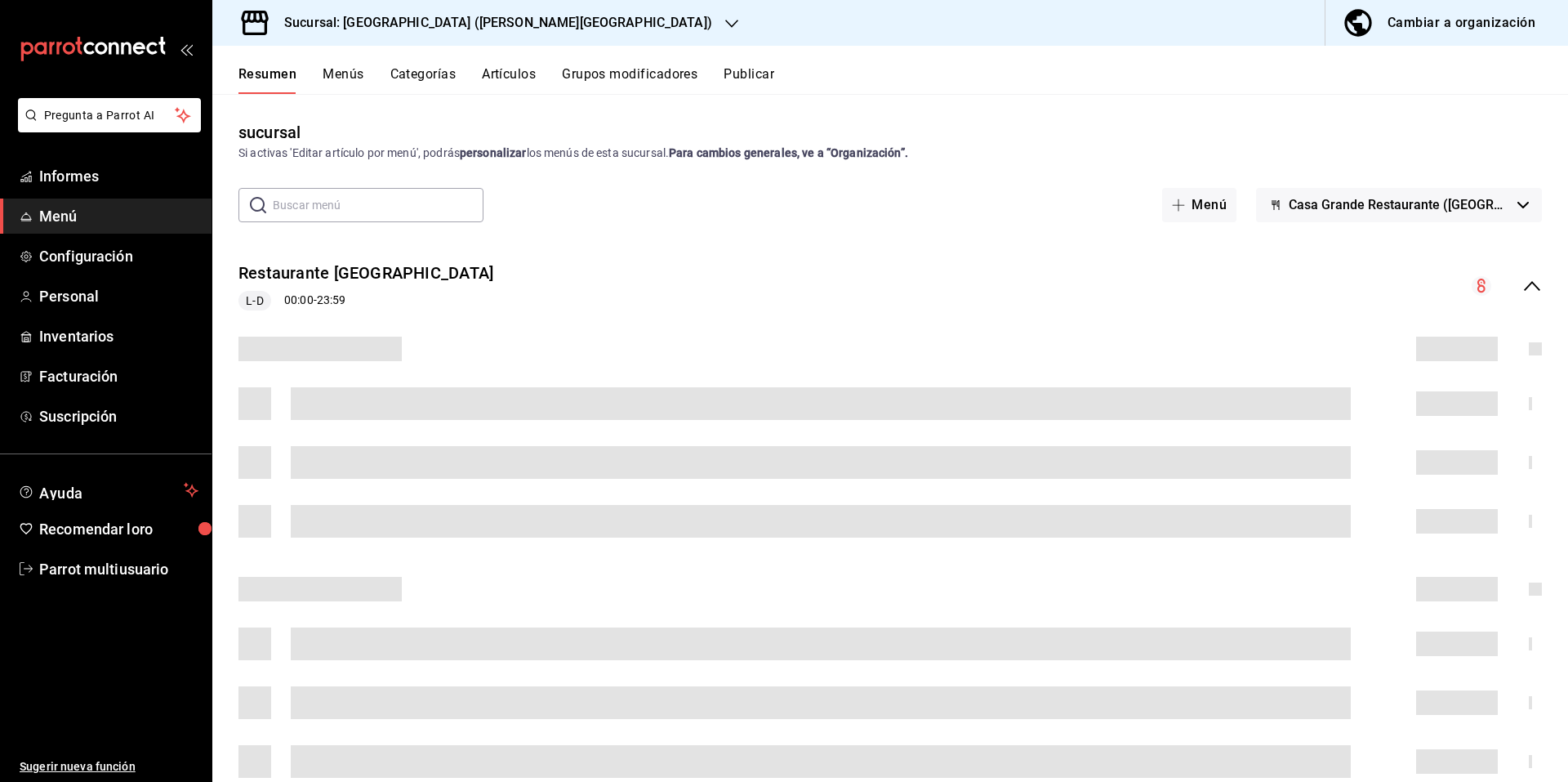
click at [1503, 203] on button "Casa Grande Restaurante ([GEOGRAPHIC_DATA])" at bounding box center [1399, 205] width 286 height 34
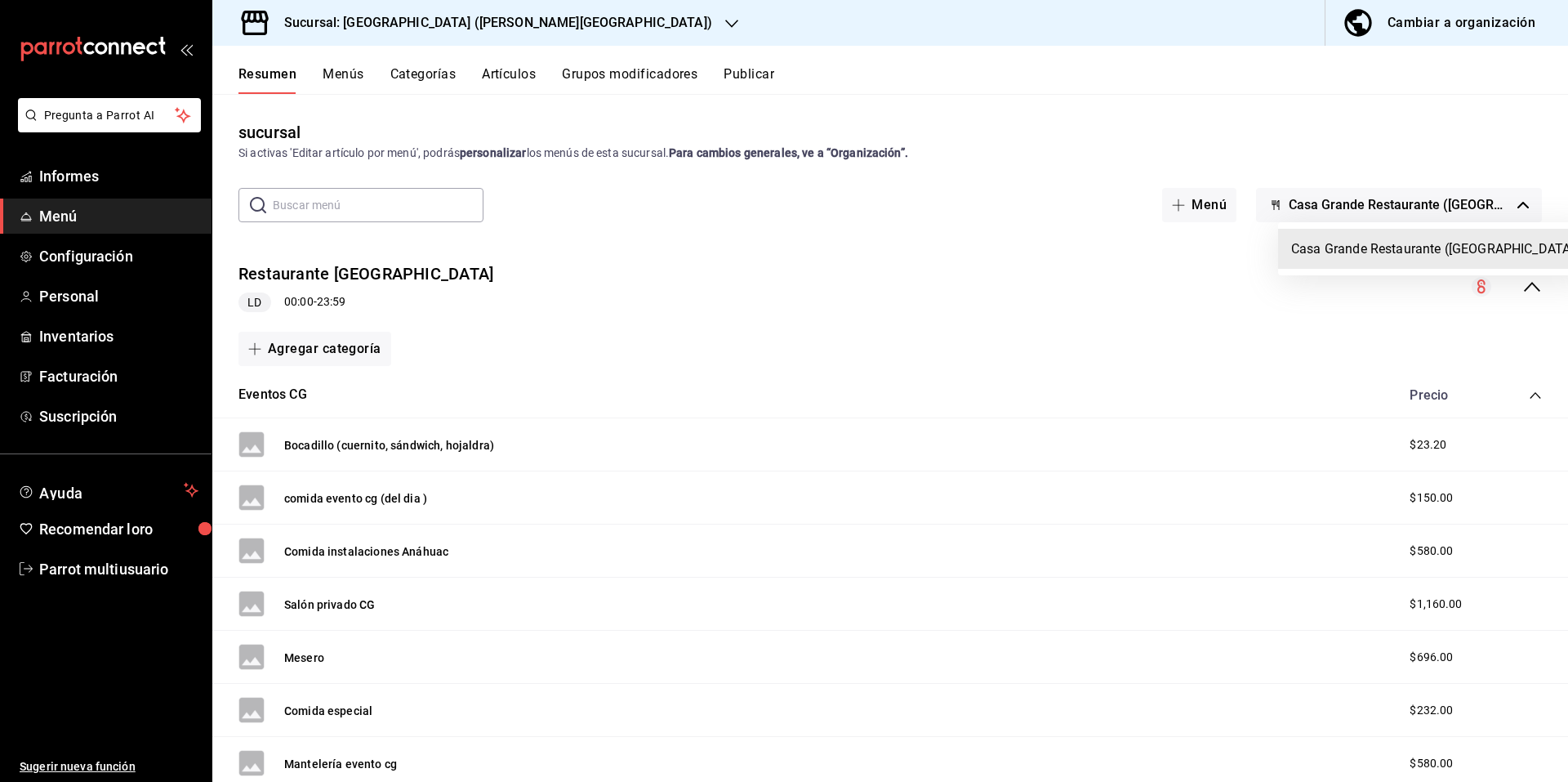
click at [1073, 144] on div at bounding box center [784, 391] width 1568 height 782
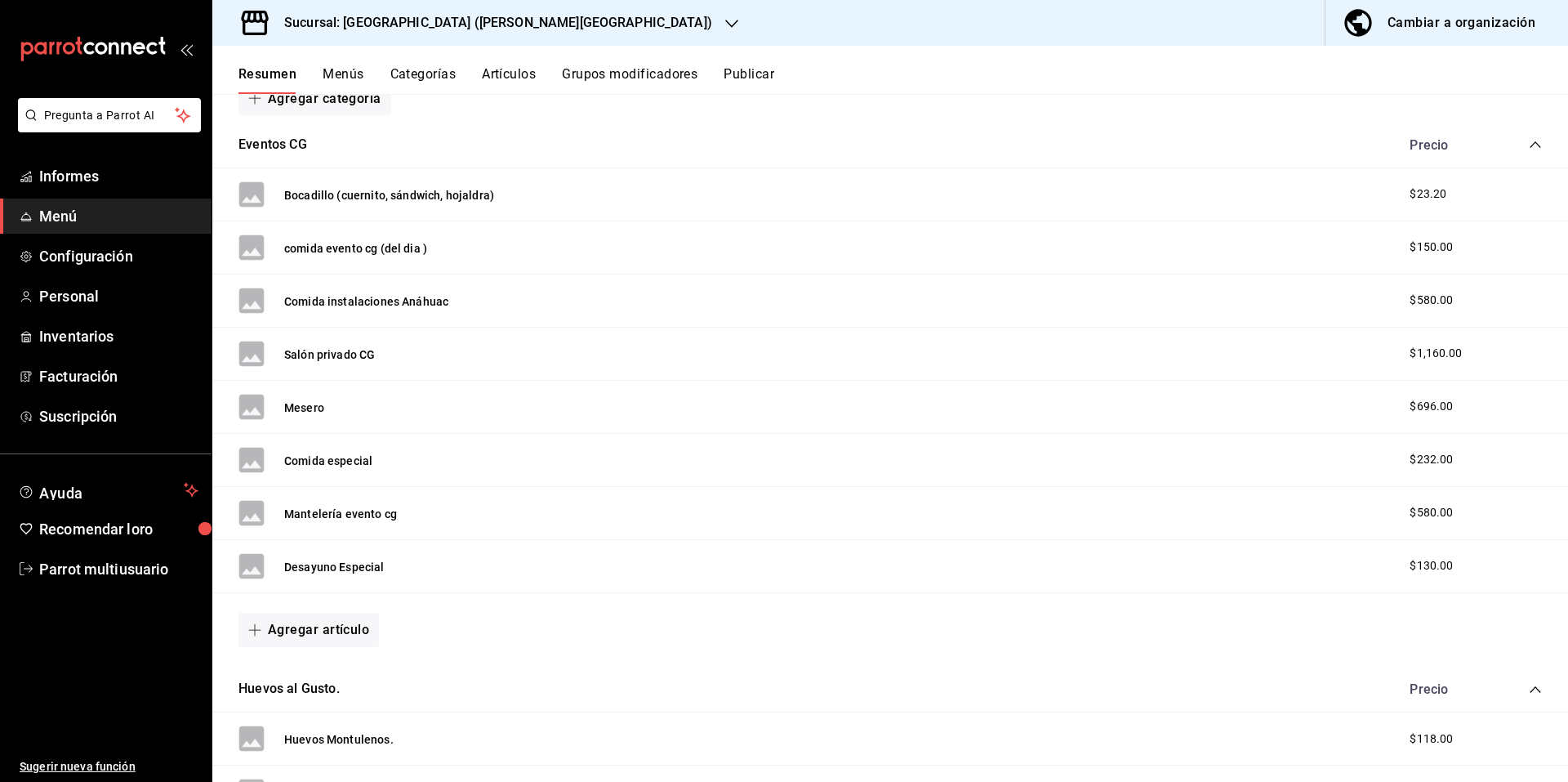
scroll to position [245, 0]
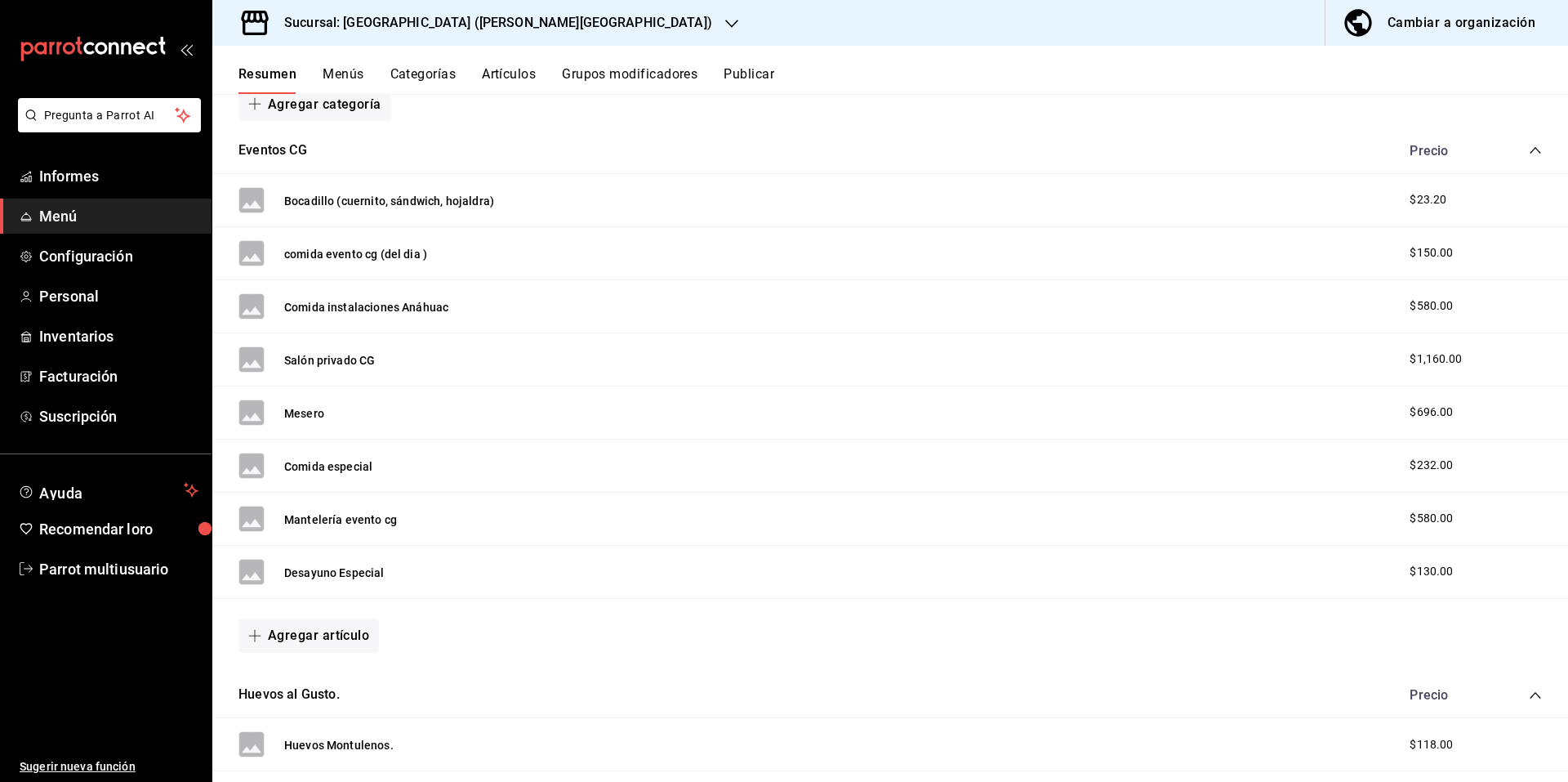
drag, startPoint x: 252, startPoint y: 155, endPoint x: 259, endPoint y: 150, distance: 8.6
click at [252, 155] on font "Eventos CG" at bounding box center [272, 149] width 69 height 16
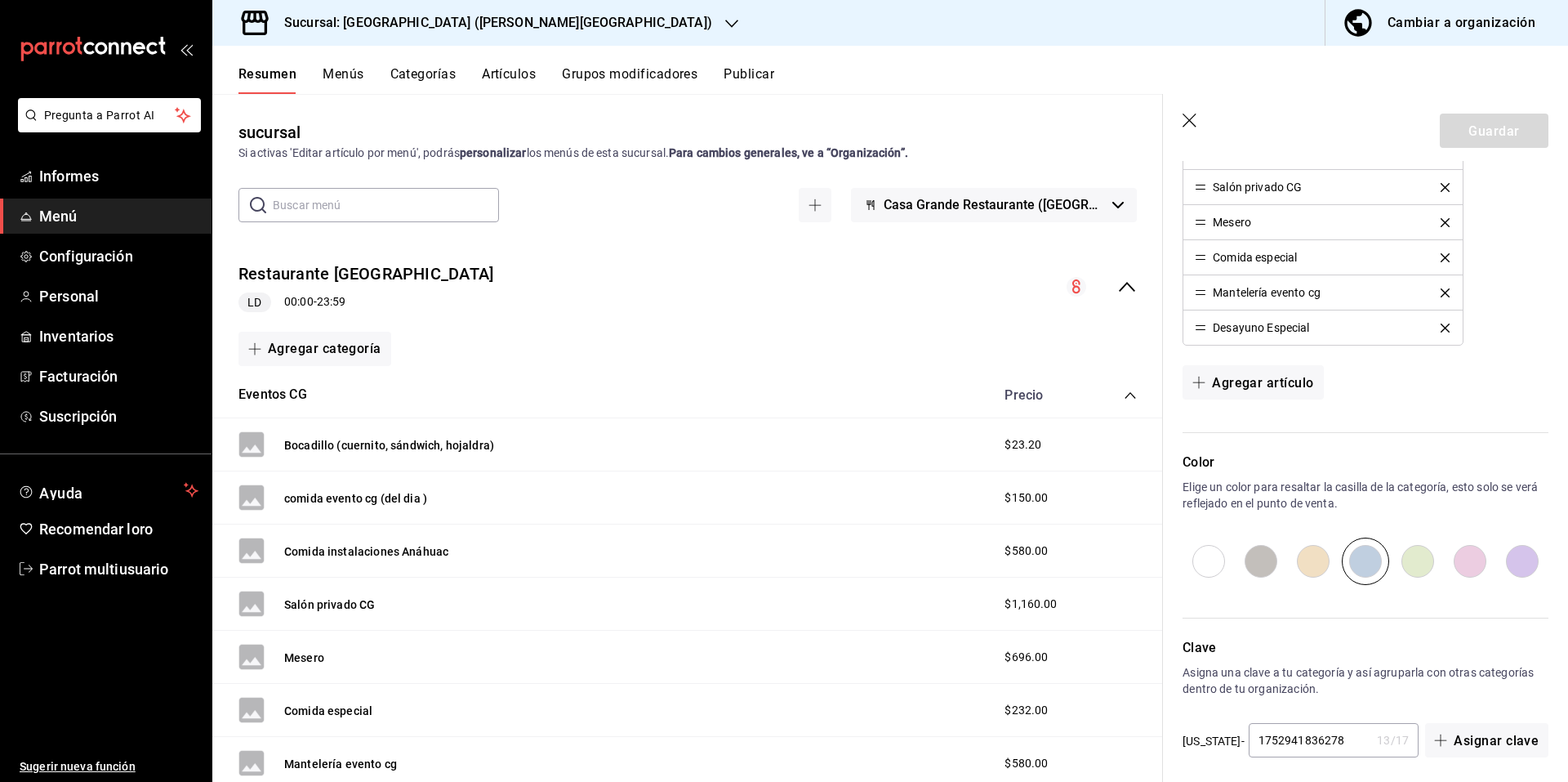
scroll to position [592, 0]
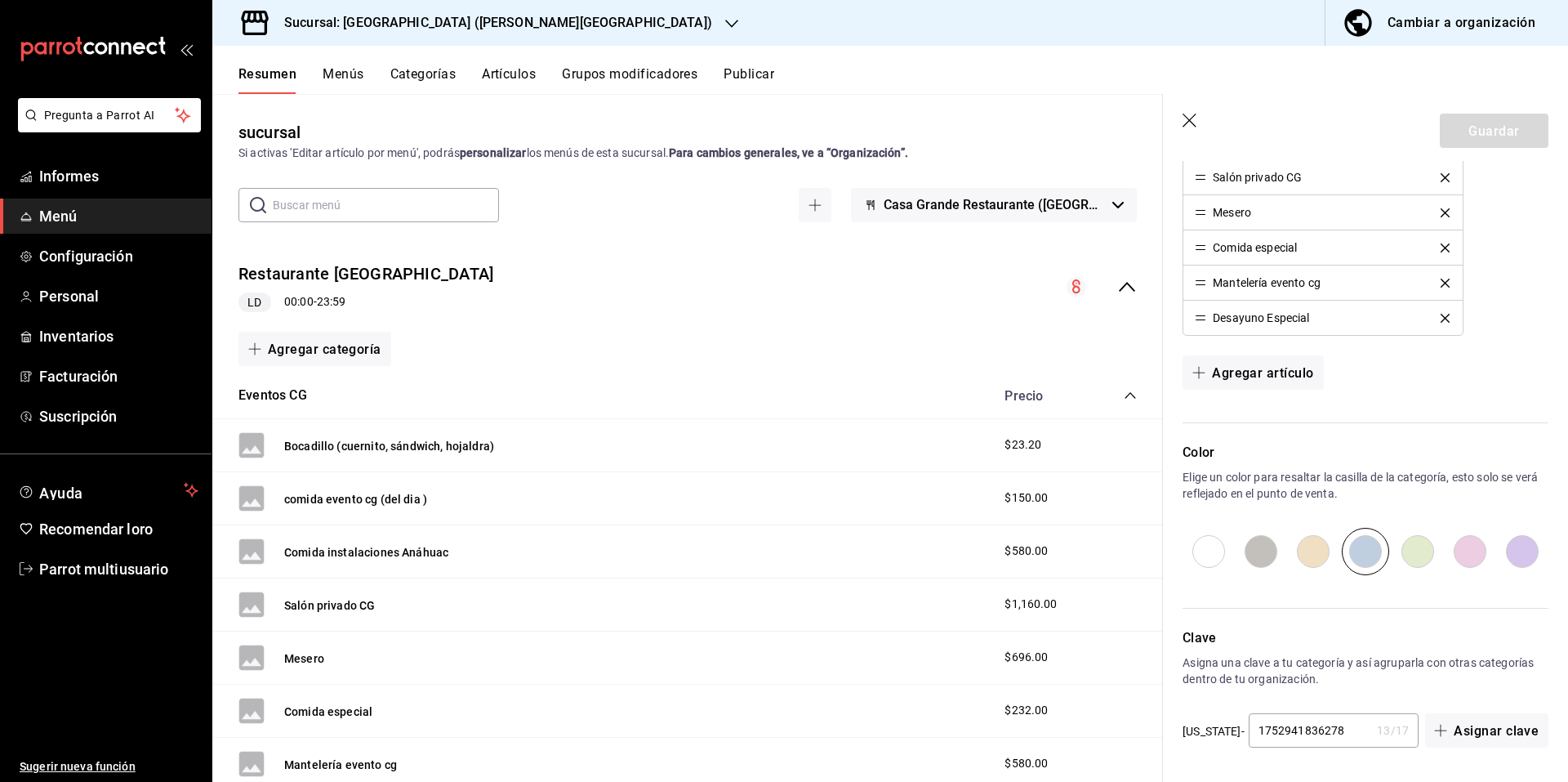
click at [1187, 118] on icon "button" at bounding box center [1189, 120] width 14 height 14
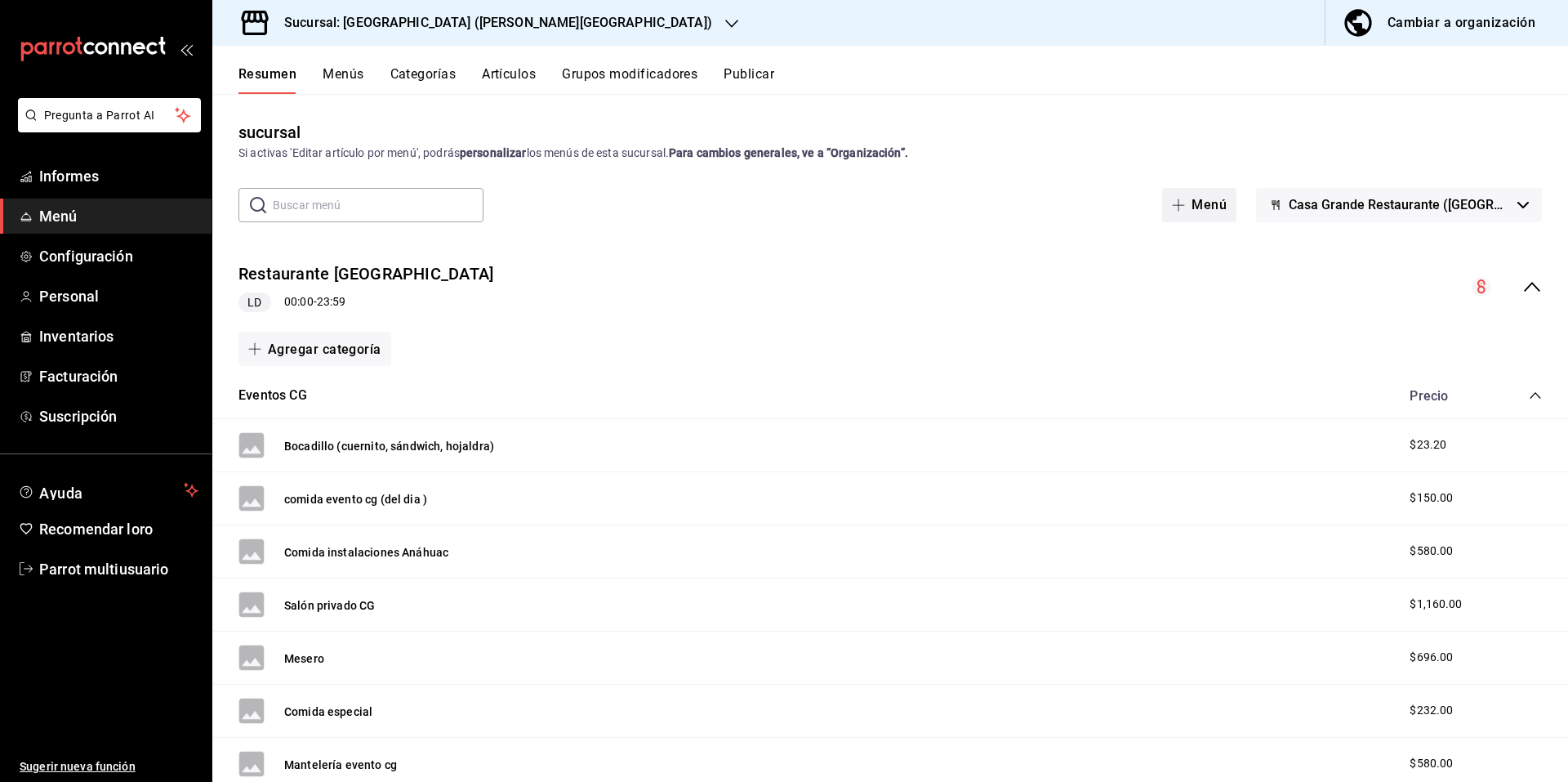
click at [1214, 202] on font "Menú" at bounding box center [1209, 204] width 35 height 16
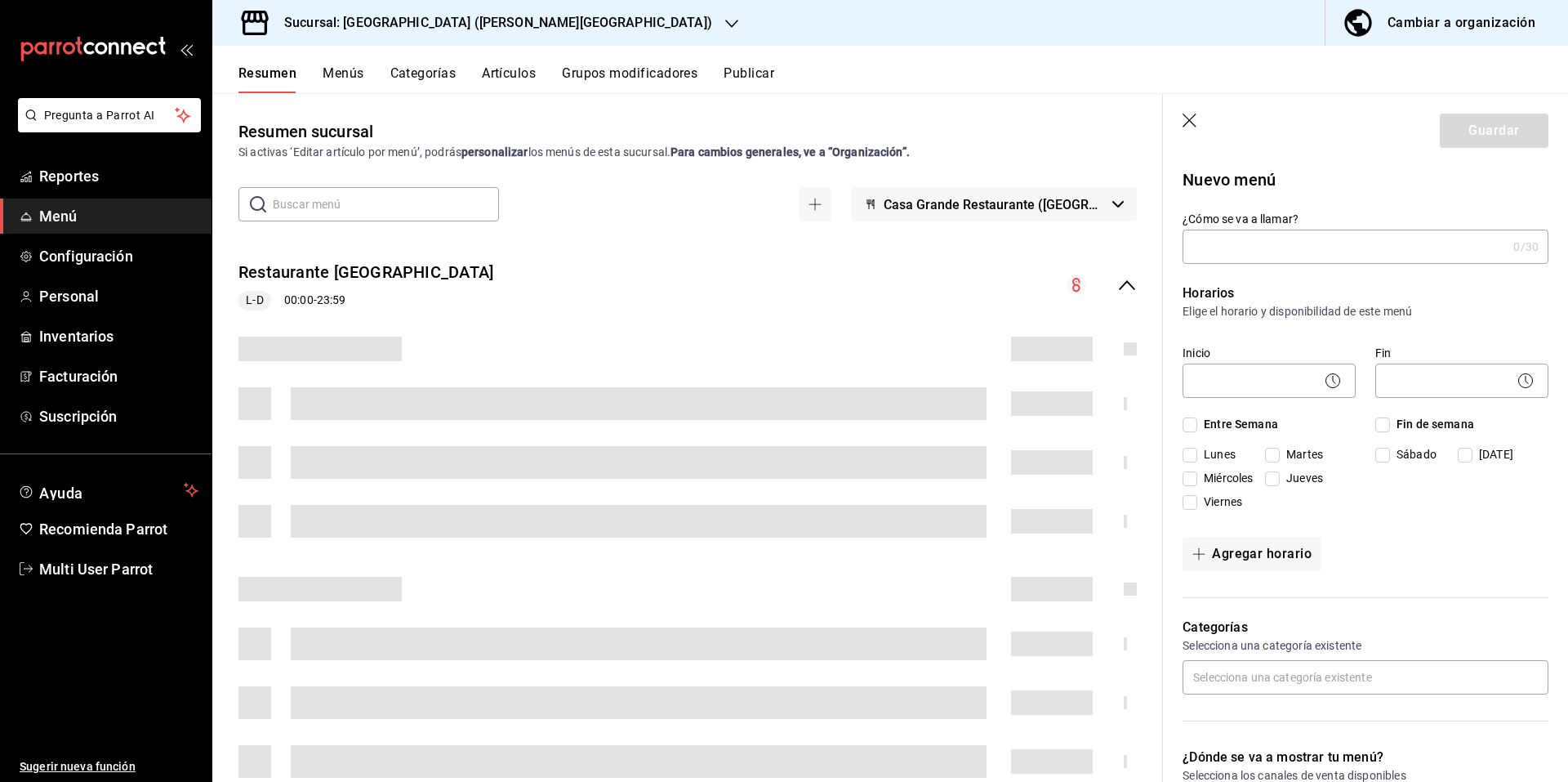
click at [1189, 120] on icon "button" at bounding box center [1189, 120] width 14 height 14
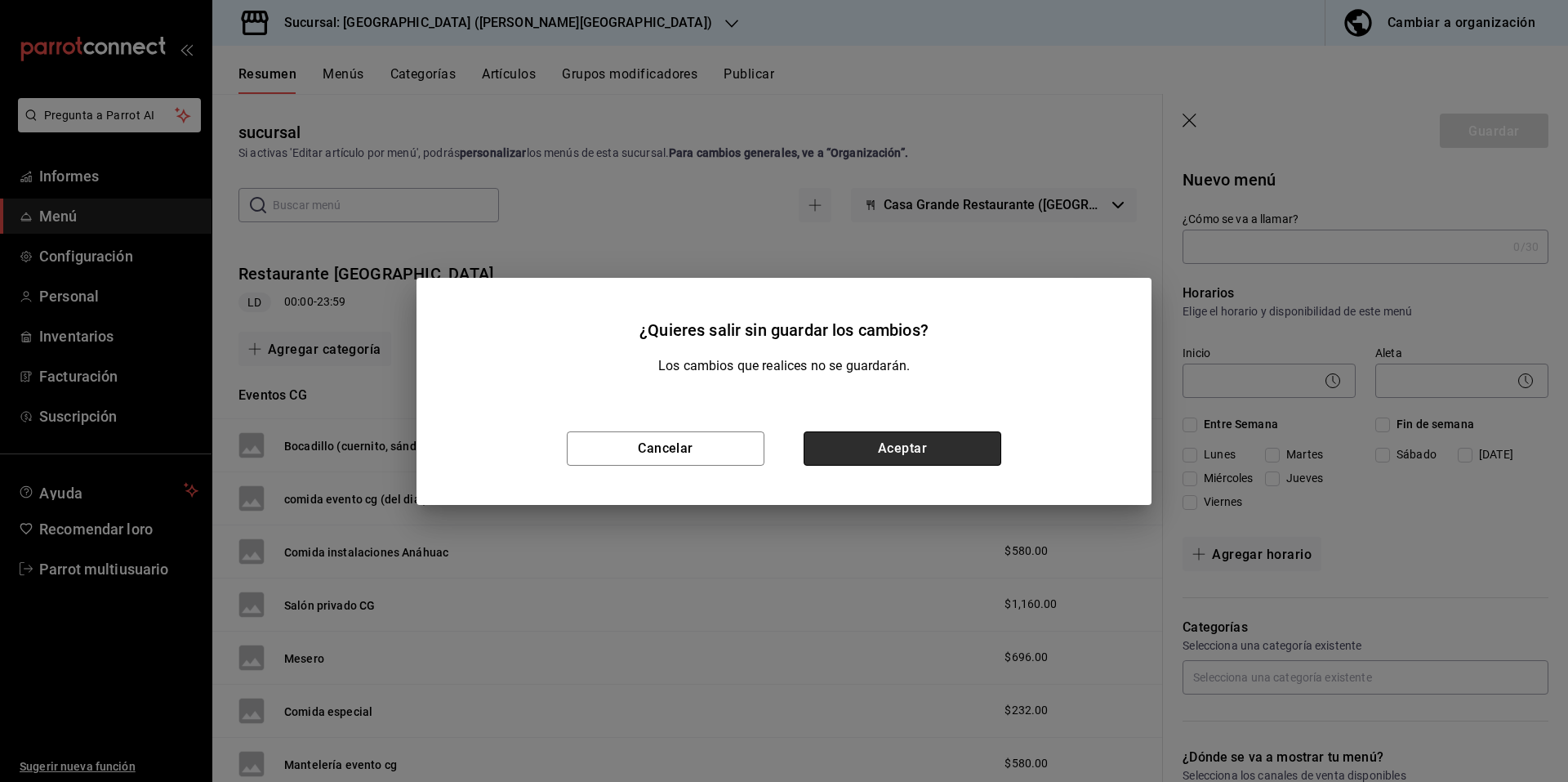
click at [847, 450] on button "Aceptar" at bounding box center [902, 448] width 197 height 34
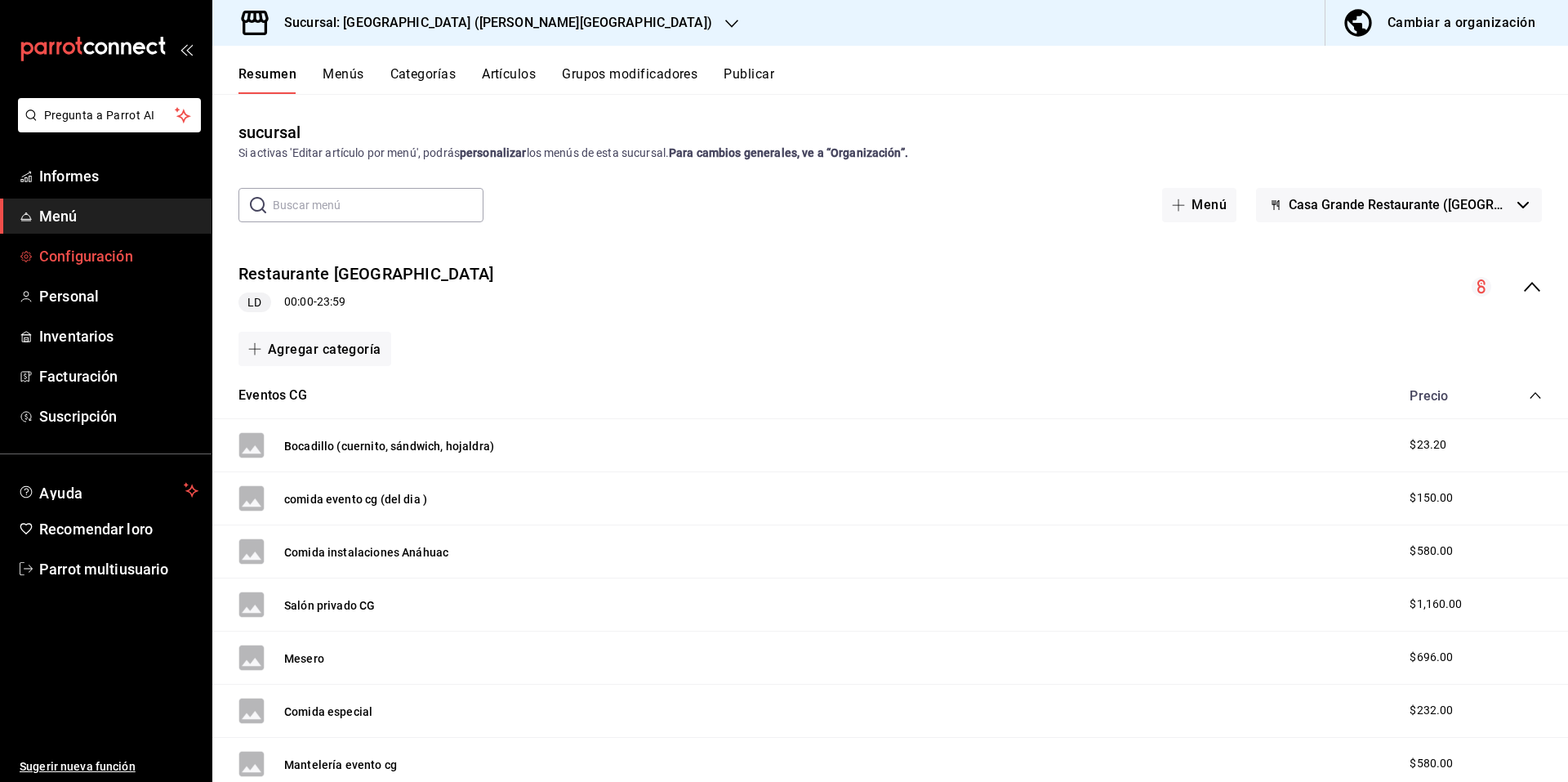
click at [94, 255] on font "Configuración" at bounding box center [85, 256] width 94 height 18
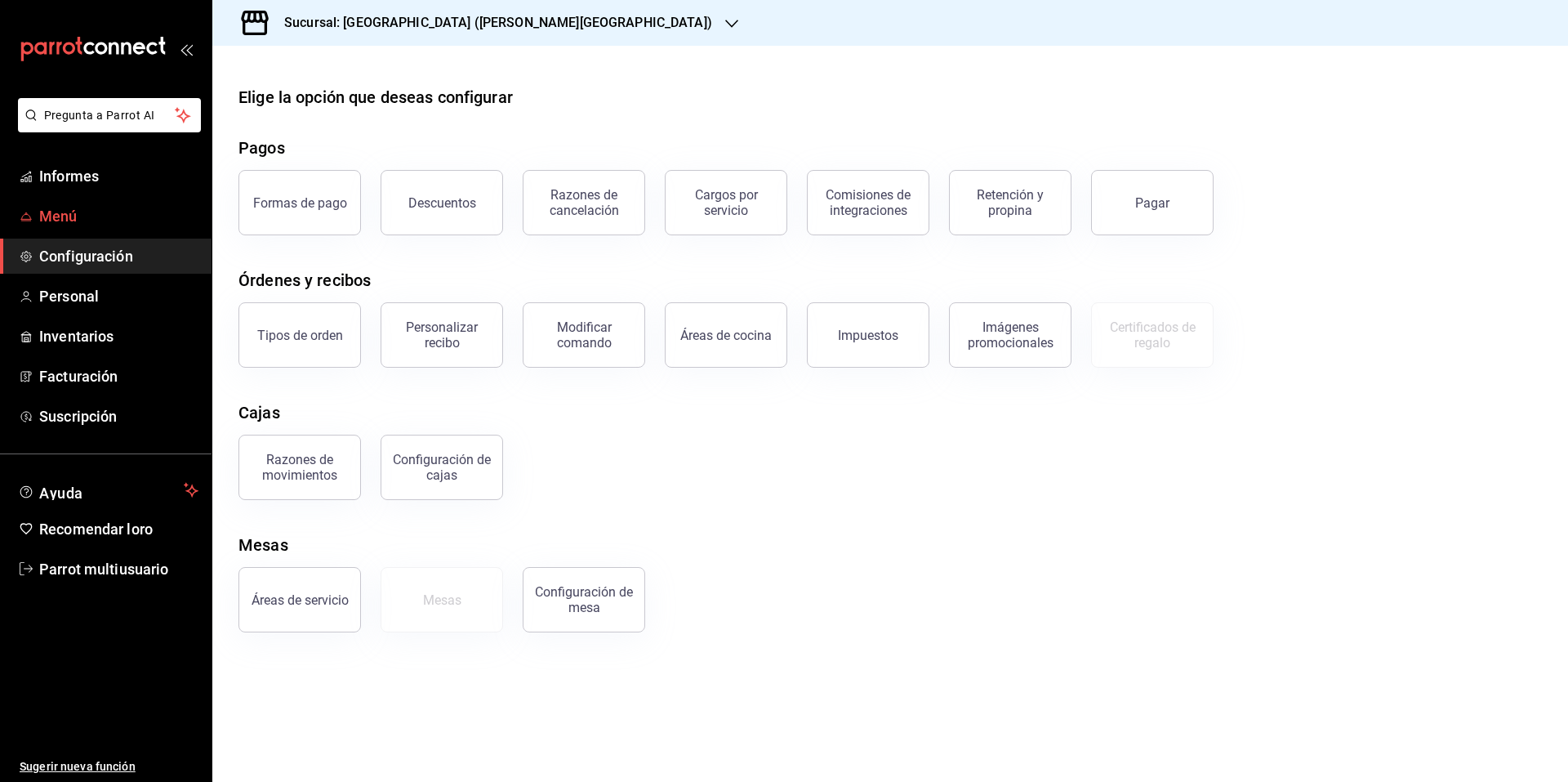
click at [65, 223] on font "Menú" at bounding box center [57, 216] width 38 height 18
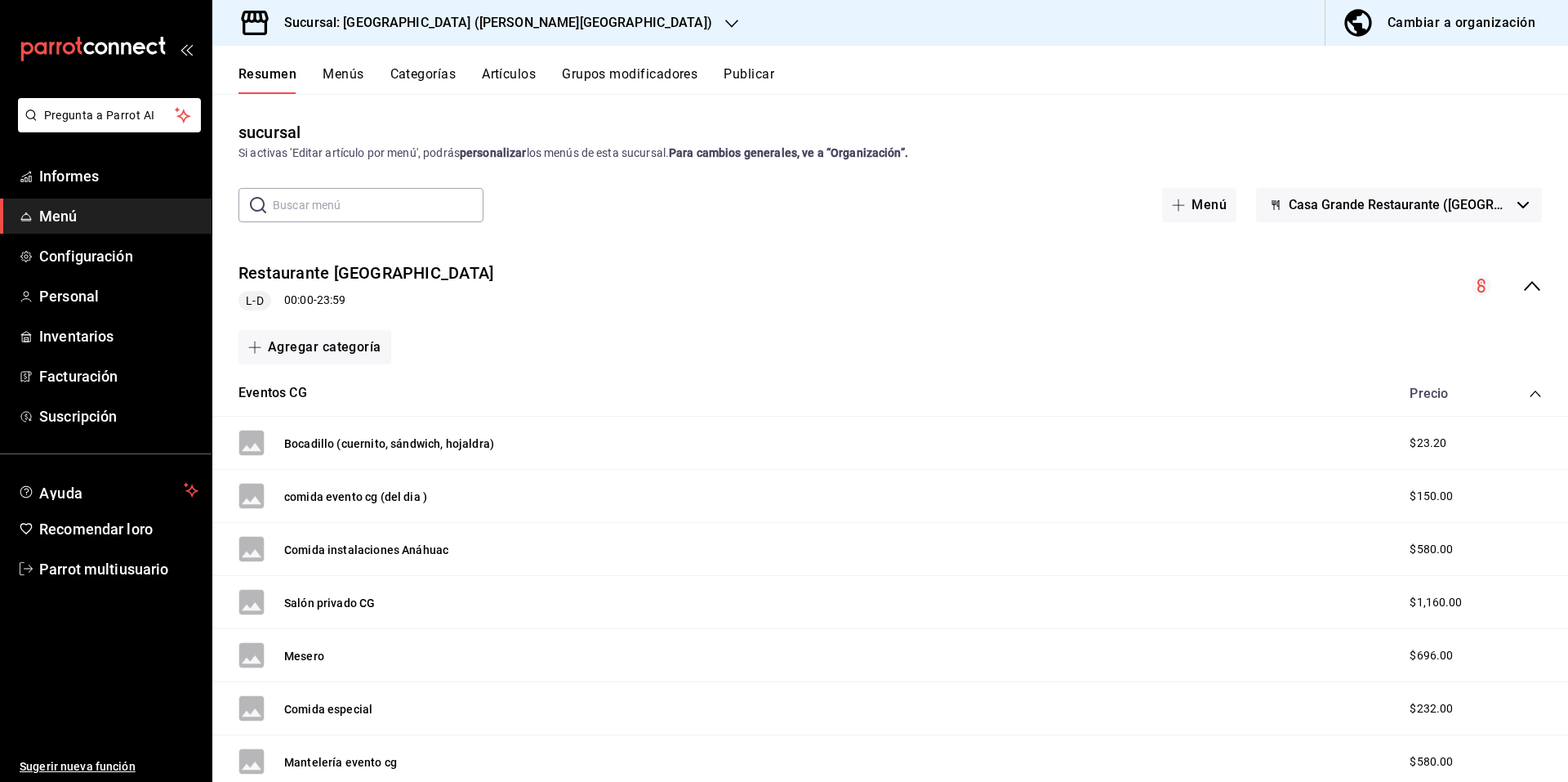
click at [1511, 209] on button "Casa Grande Restaurante ([GEOGRAPHIC_DATA])" at bounding box center [1399, 205] width 286 height 34
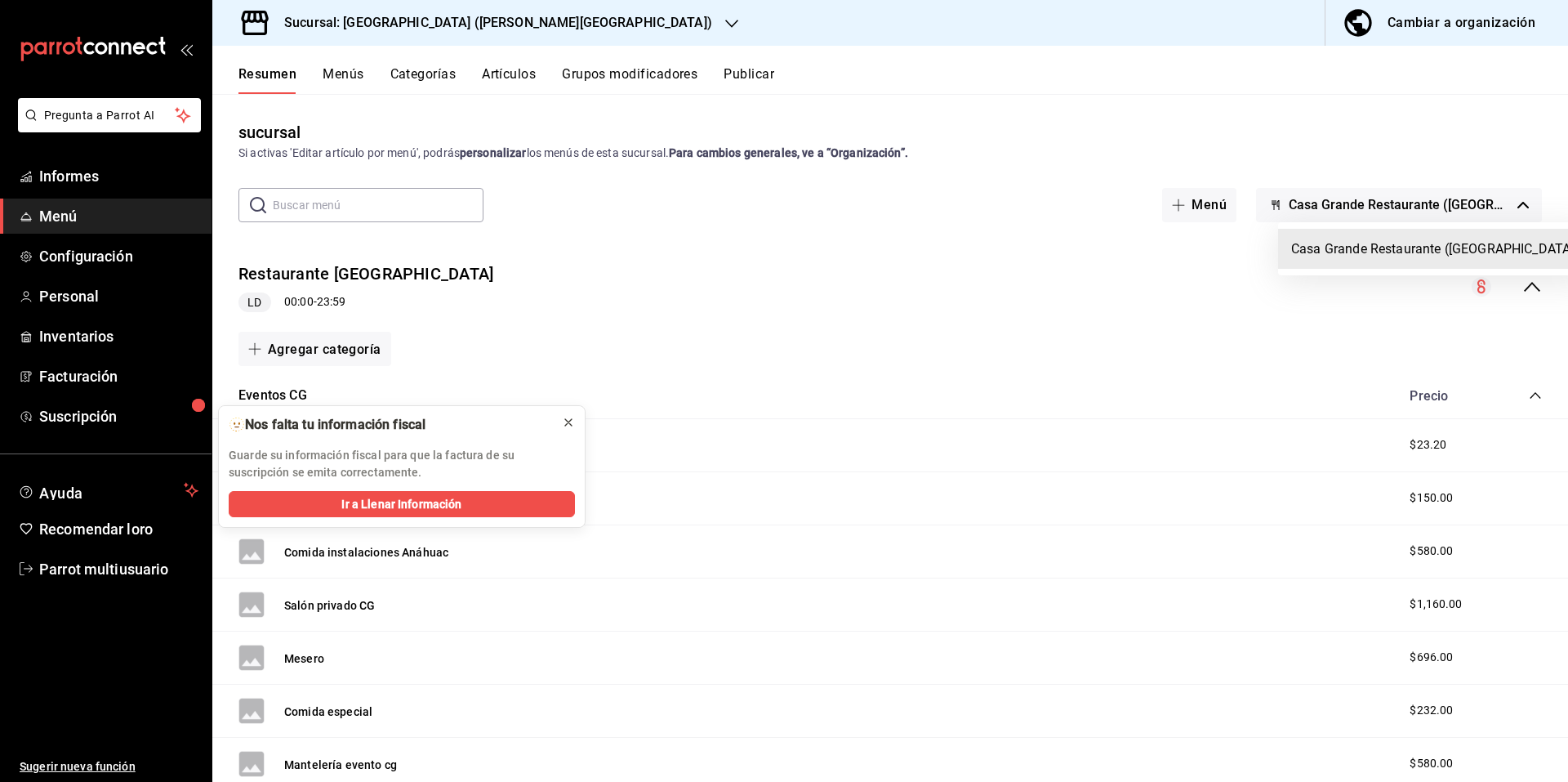
click at [559, 423] on button at bounding box center [569, 423] width 26 height 26
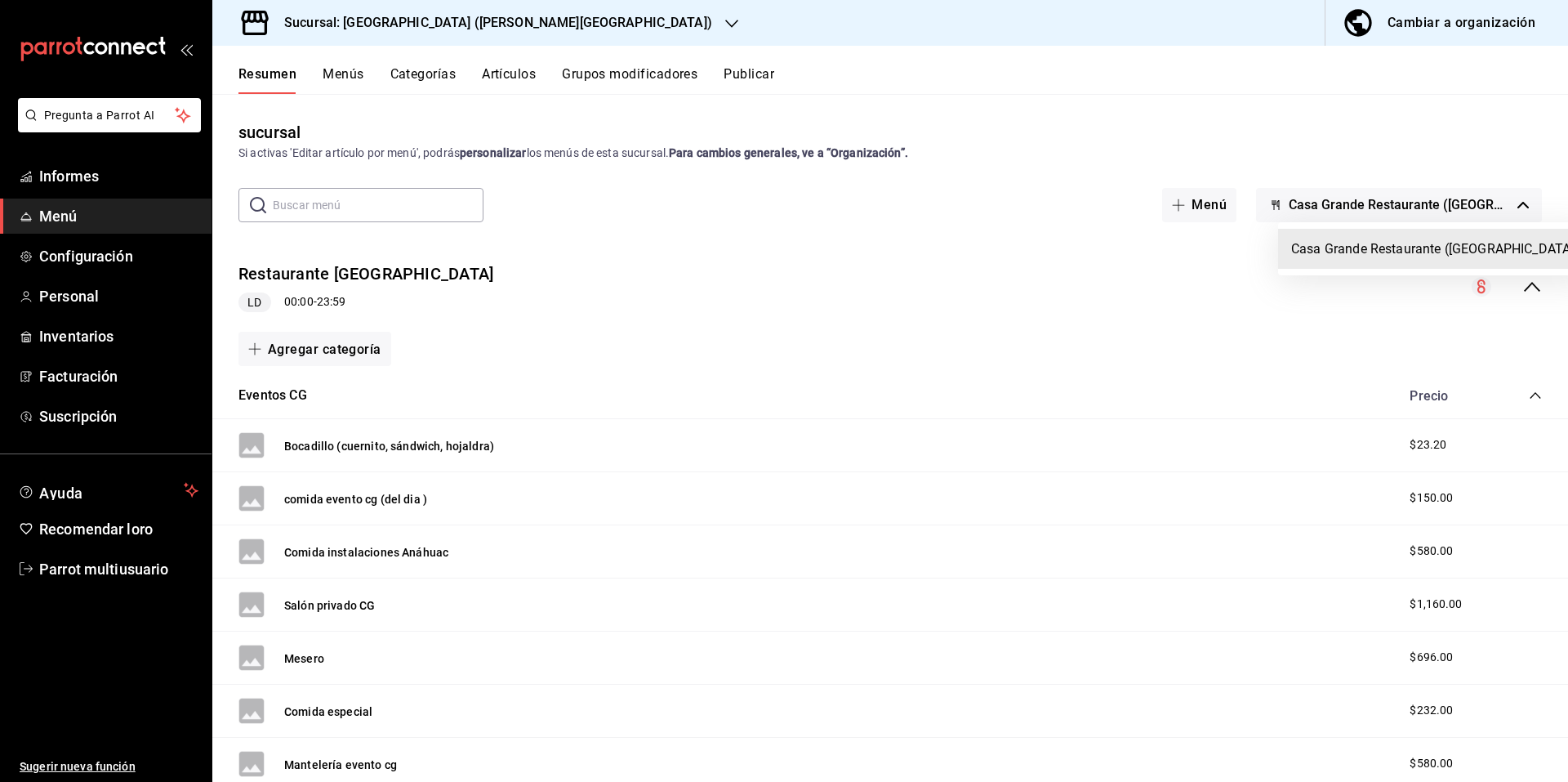
drag, startPoint x: 1508, startPoint y: 210, endPoint x: 629, endPoint y: 313, distance: 885.0
click at [629, 313] on div at bounding box center [784, 391] width 1568 height 782
click at [1477, 287] on icon "colapsar-fila-del-menú" at bounding box center [1481, 286] width 8 height 14
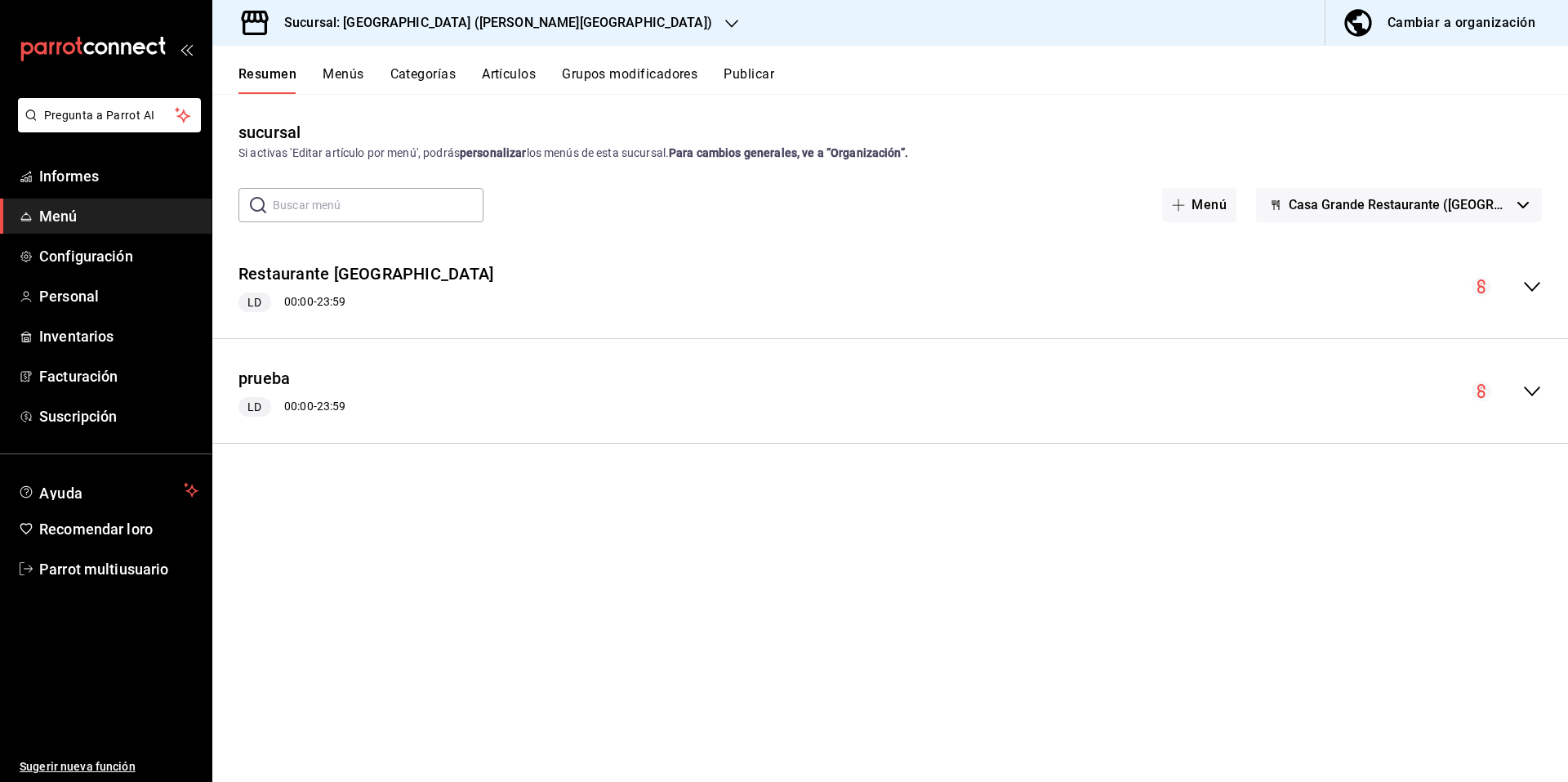
click at [1482, 282] on circle "colapsar-fila-del-menú" at bounding box center [1481, 286] width 19 height 19
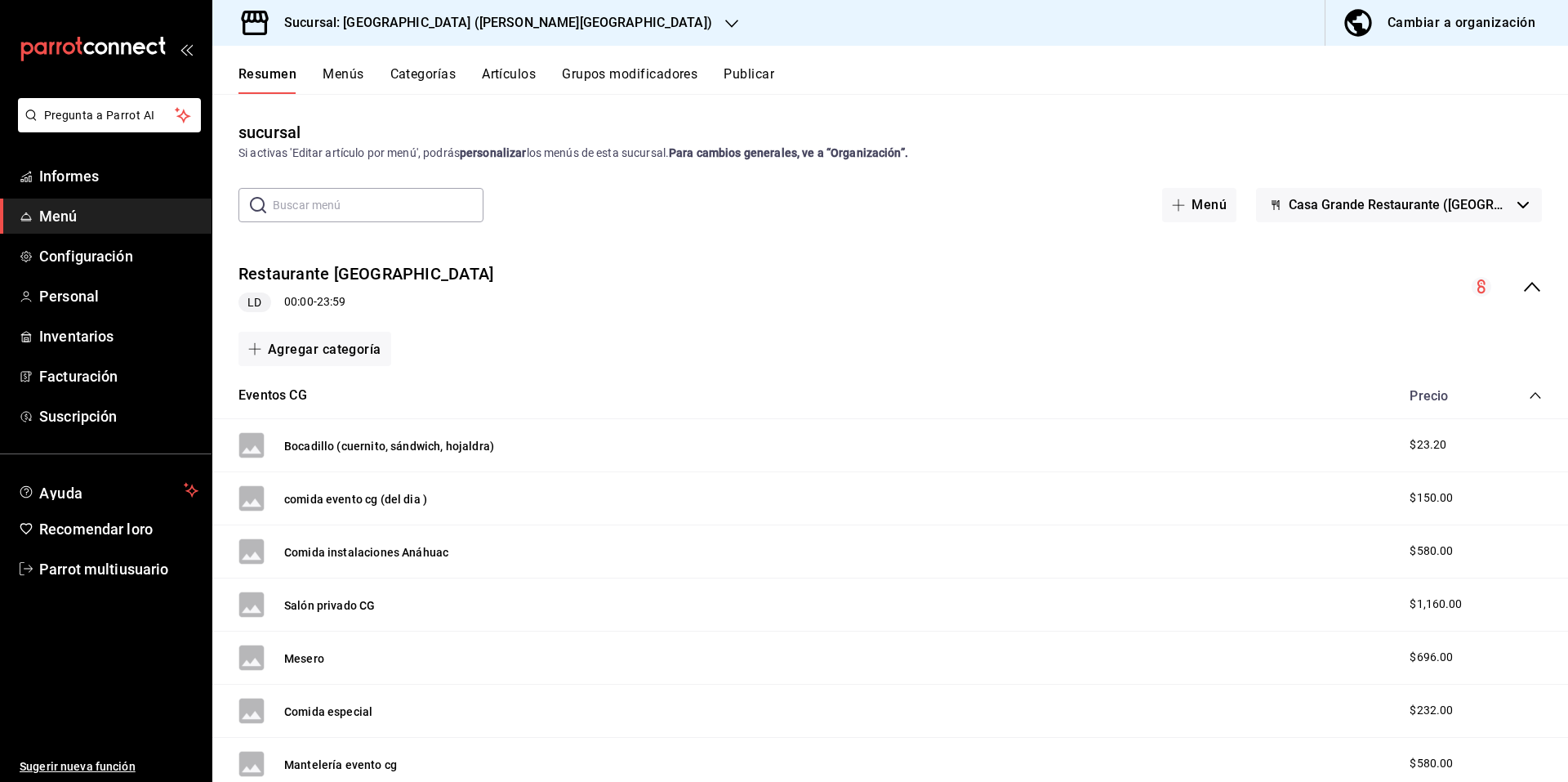
click at [353, 78] on font "Menús" at bounding box center [343, 73] width 41 height 16
